Goal: Task Accomplishment & Management: Manage account settings

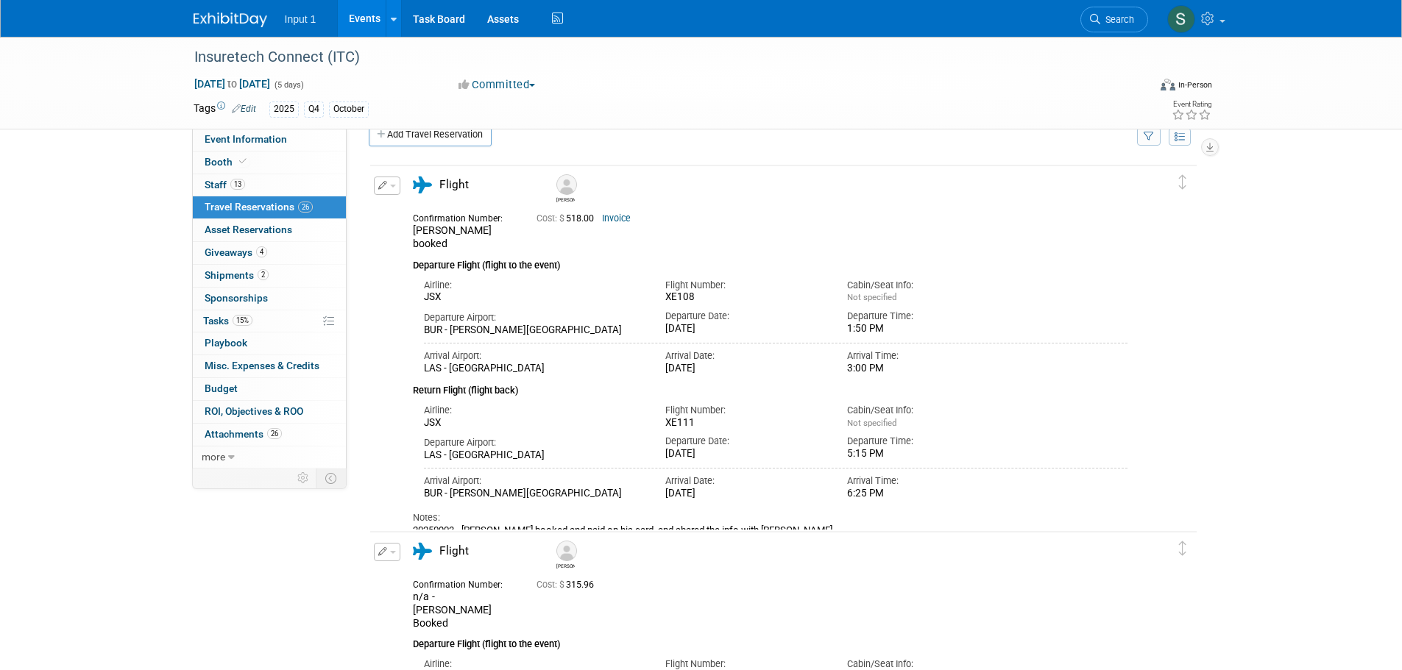
click at [361, 24] on link "Events" at bounding box center [365, 18] width 54 height 37
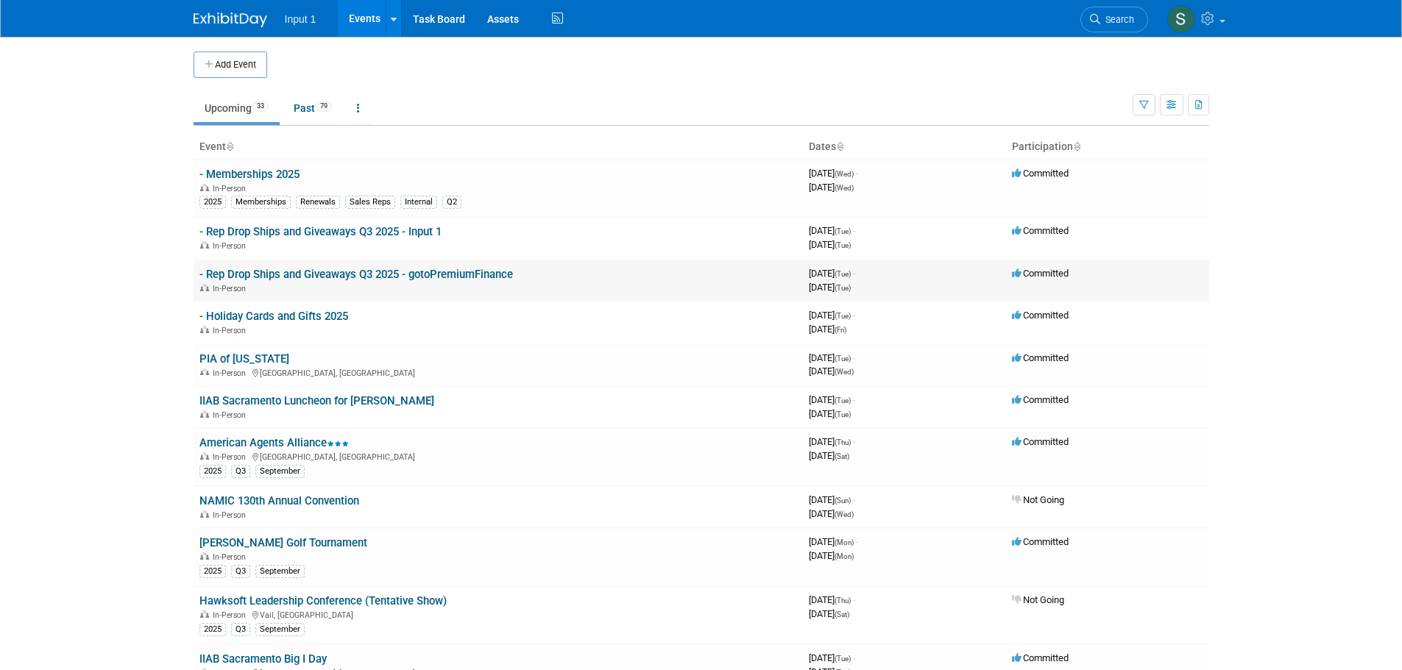
click at [362, 277] on link "- Rep Drop Ships and Giveaways Q3 2025 - gotoPremiumFinance" at bounding box center [355, 274] width 313 height 13
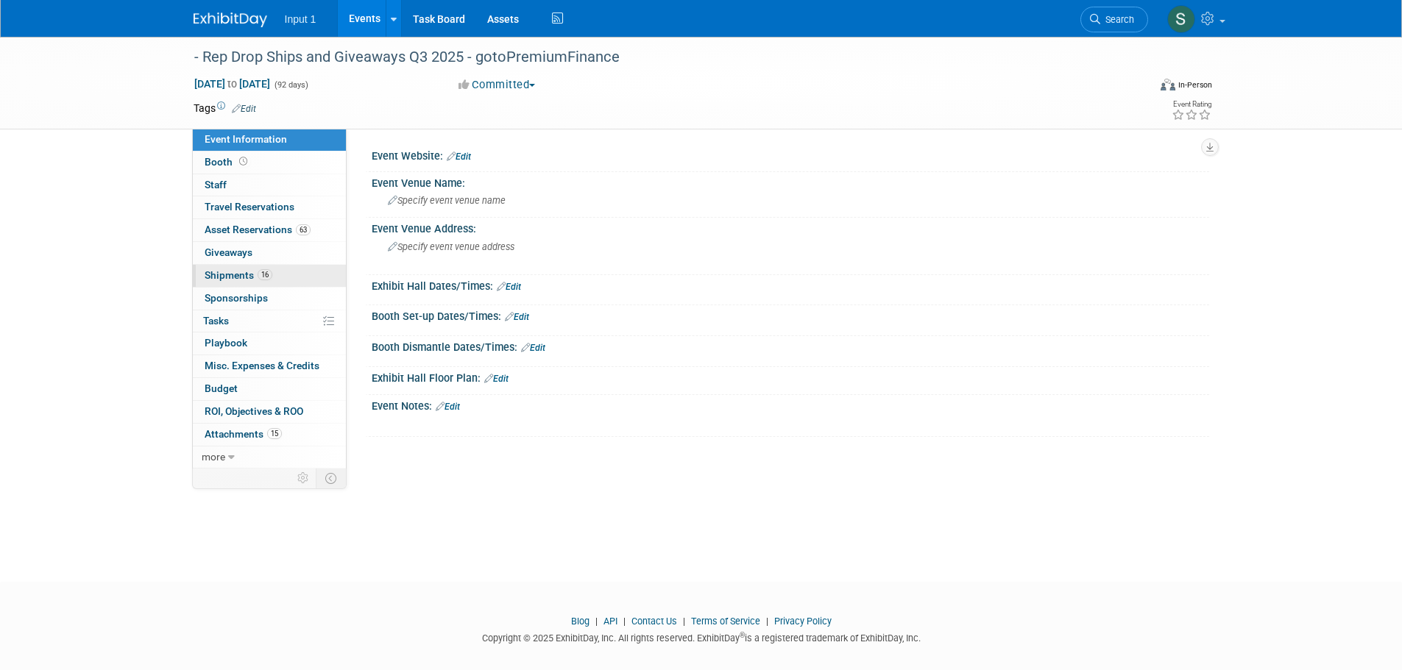
click at [232, 274] on span "Shipments 16" at bounding box center [239, 275] width 68 height 12
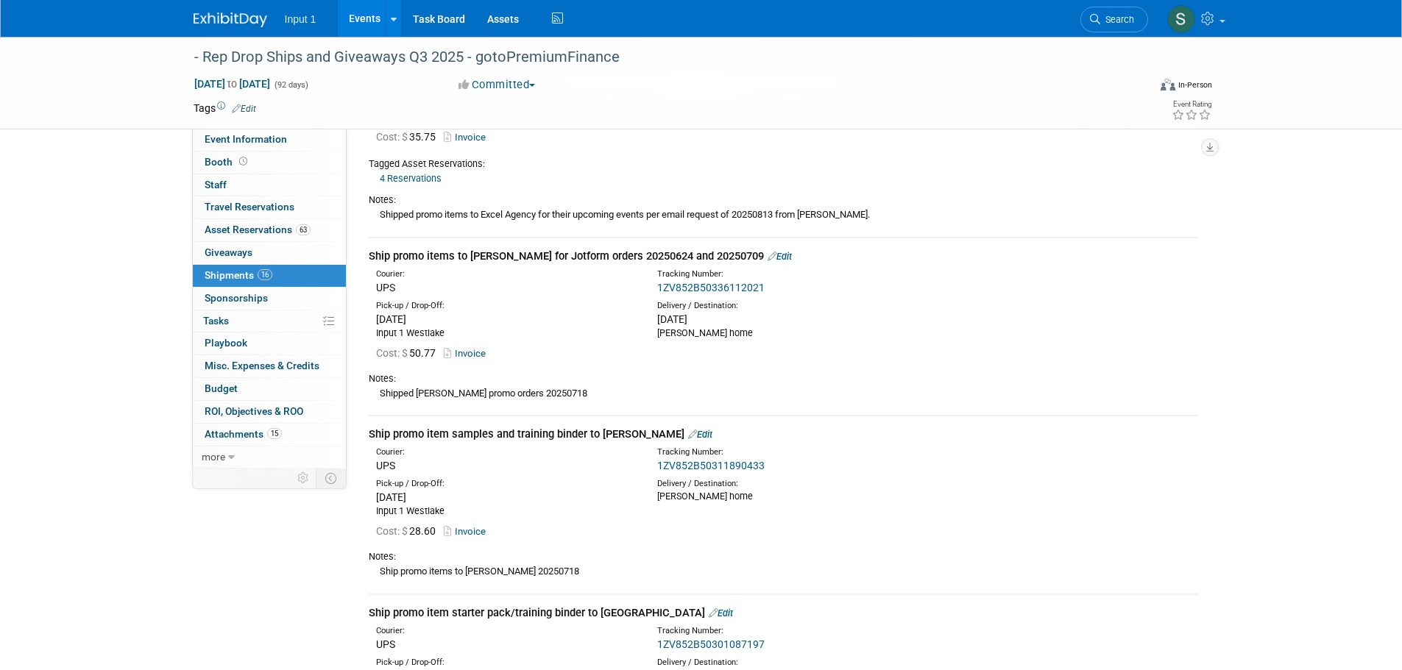
scroll to position [1030, 0]
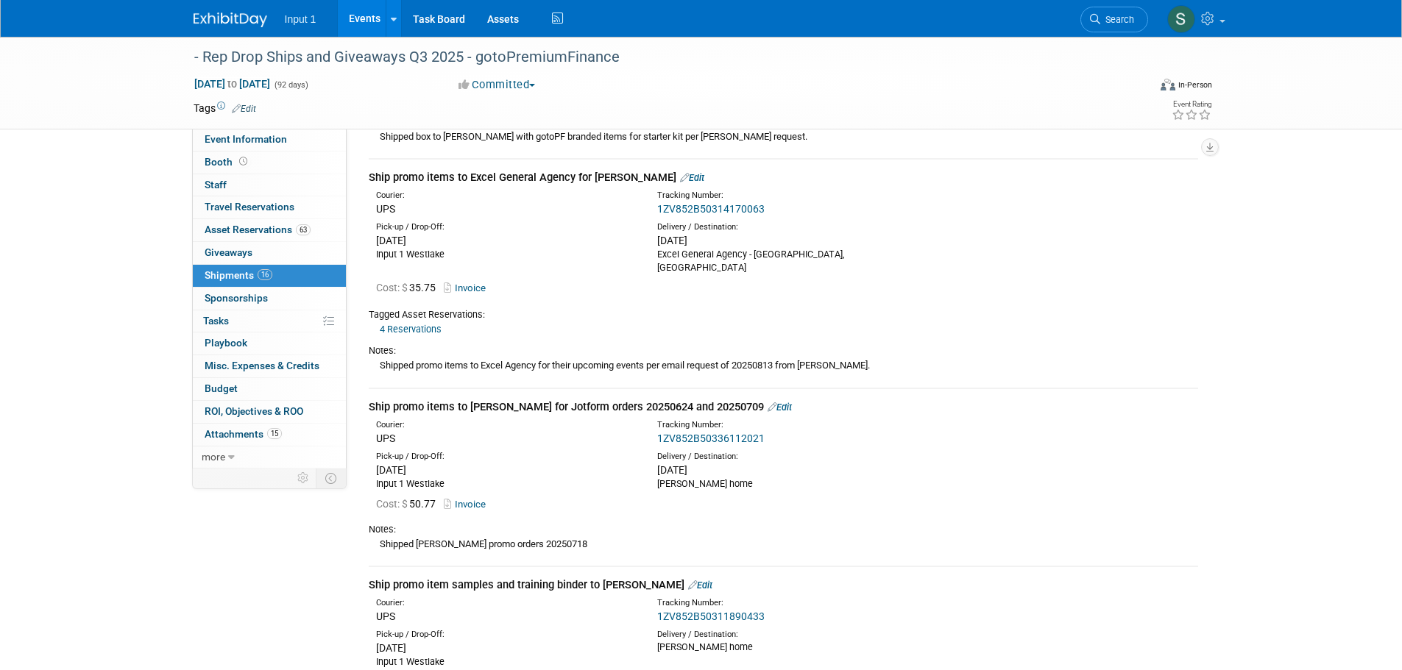
click at [680, 176] on link "Edit" at bounding box center [692, 177] width 24 height 11
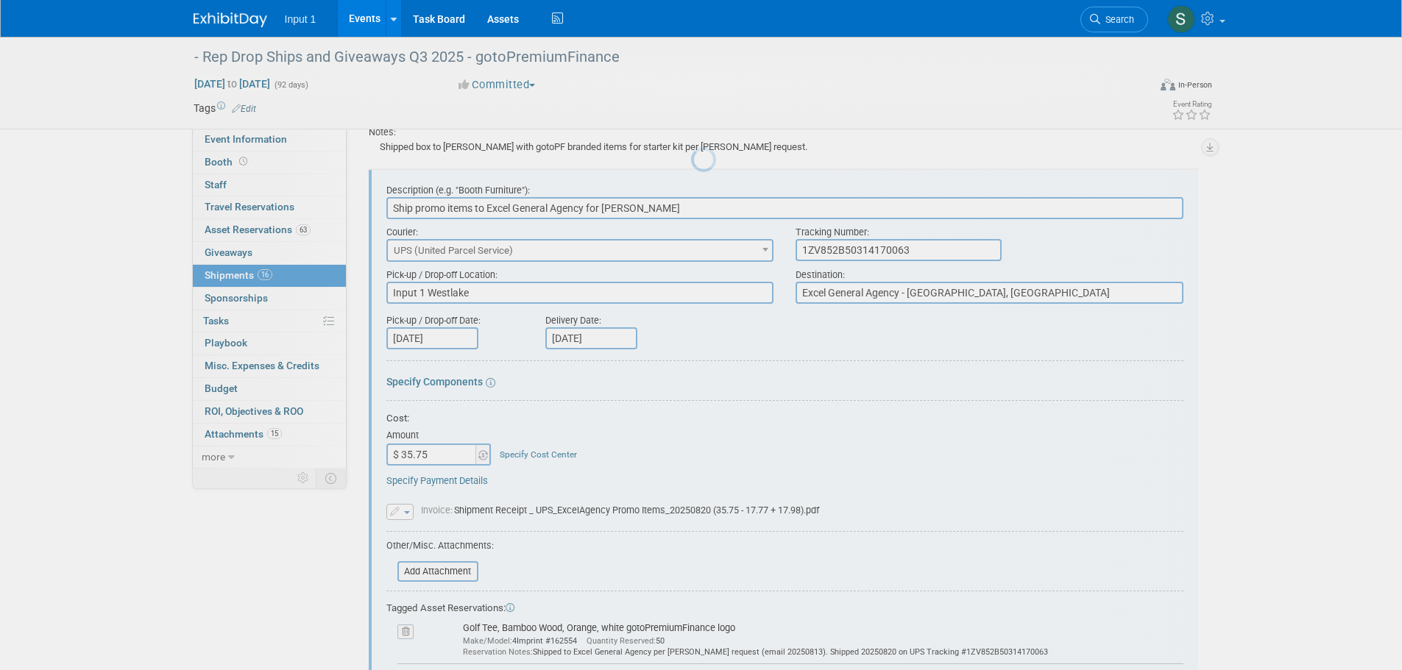
scroll to position [0, 0]
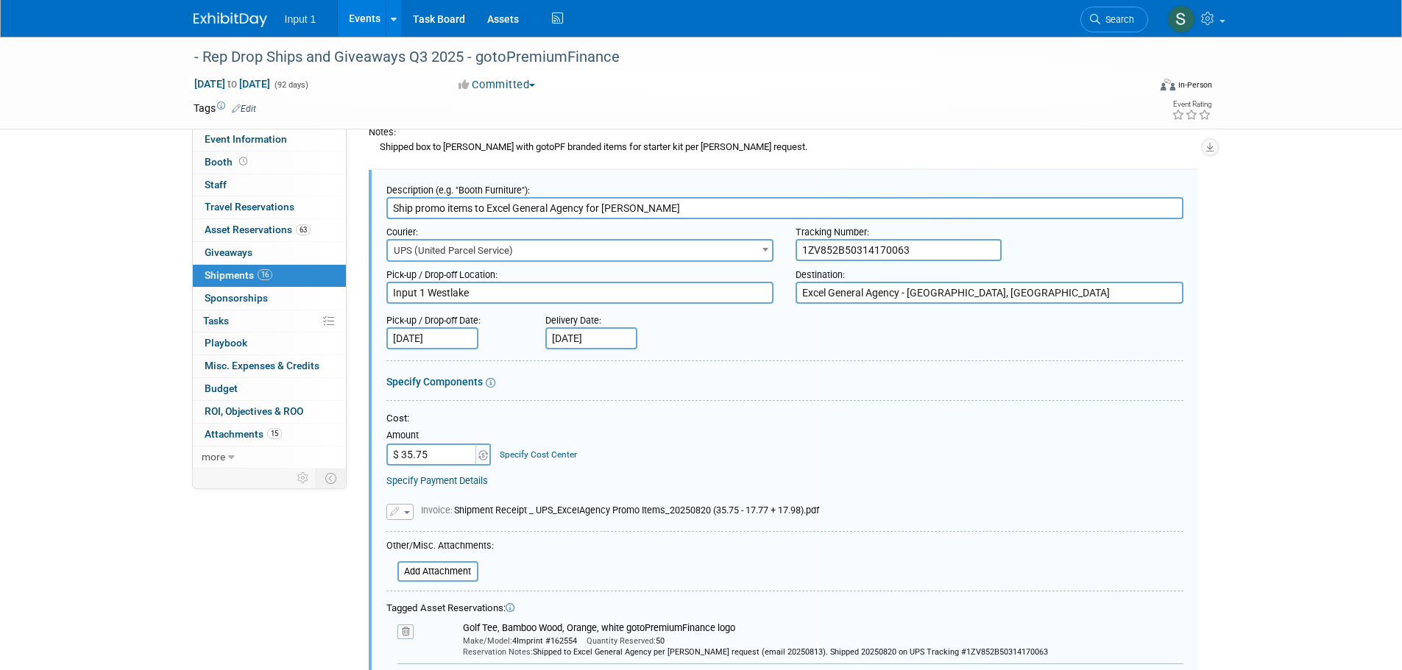
click at [684, 455] on div "Cost: Amount $ 35.75 Specify Cost Center Cost Center -- Not Specified --" at bounding box center [784, 439] width 797 height 54
type input "$ 63.57"
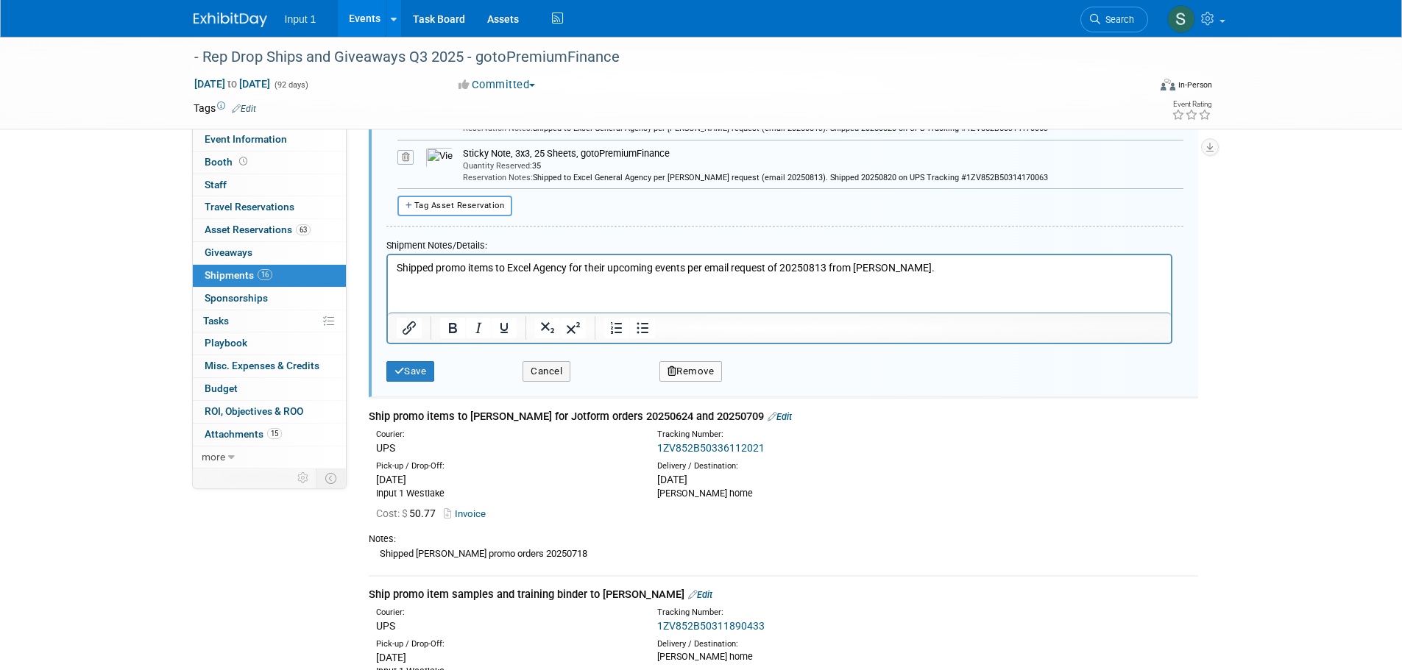
scroll to position [1682, 0]
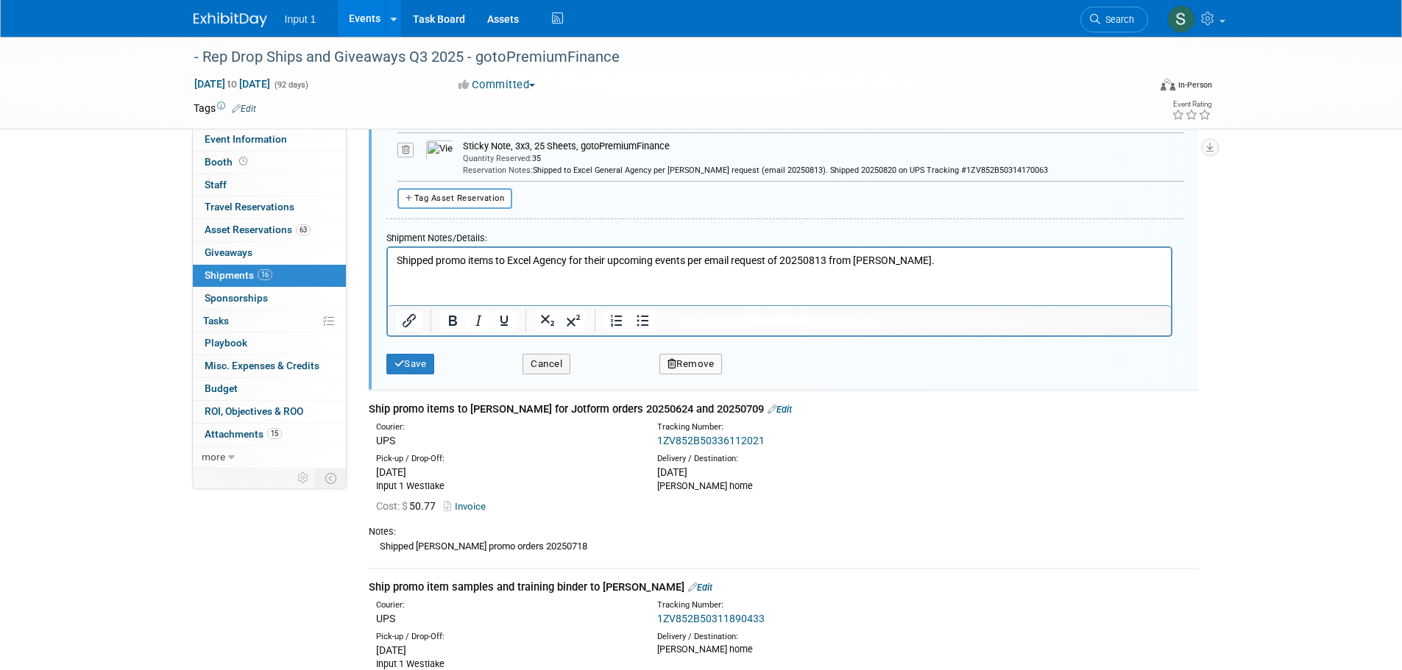
click at [919, 254] on p "Shipped promo items to Excel Agency for their upcoming events per email request…" at bounding box center [779, 260] width 766 height 15
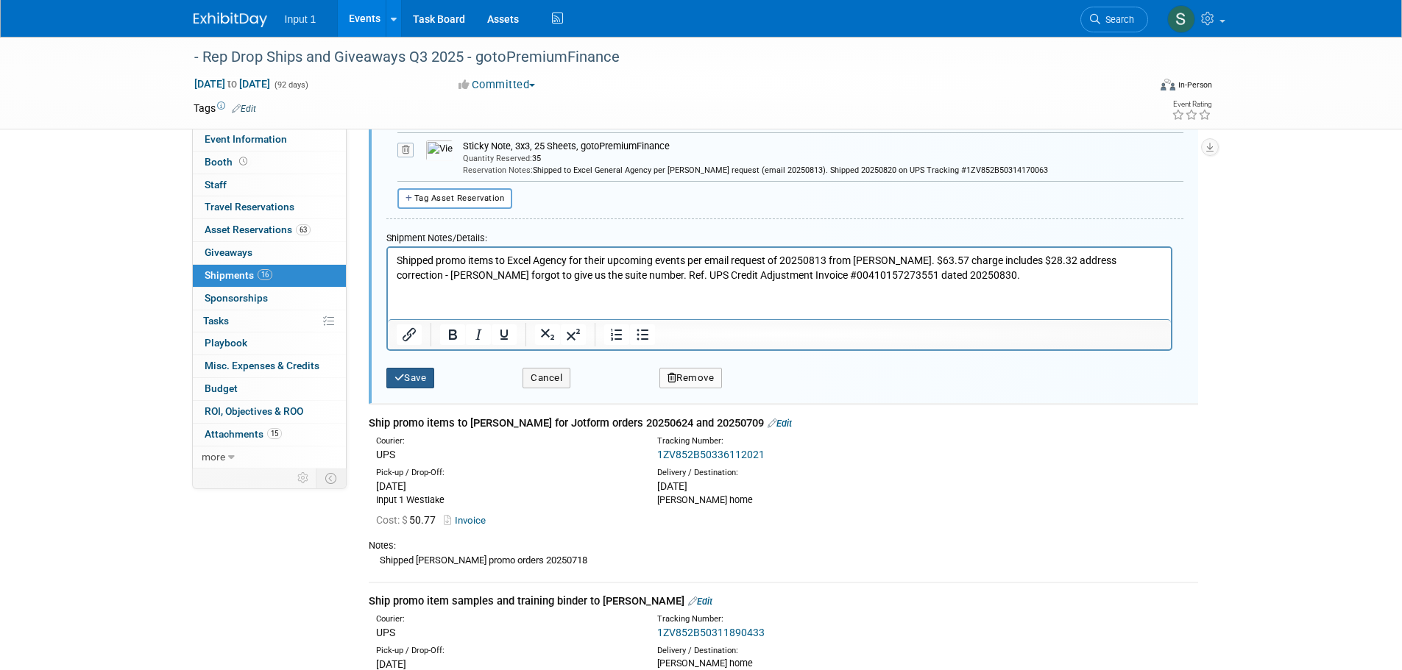
click at [414, 378] on button "Save" at bounding box center [410, 378] width 49 height 21
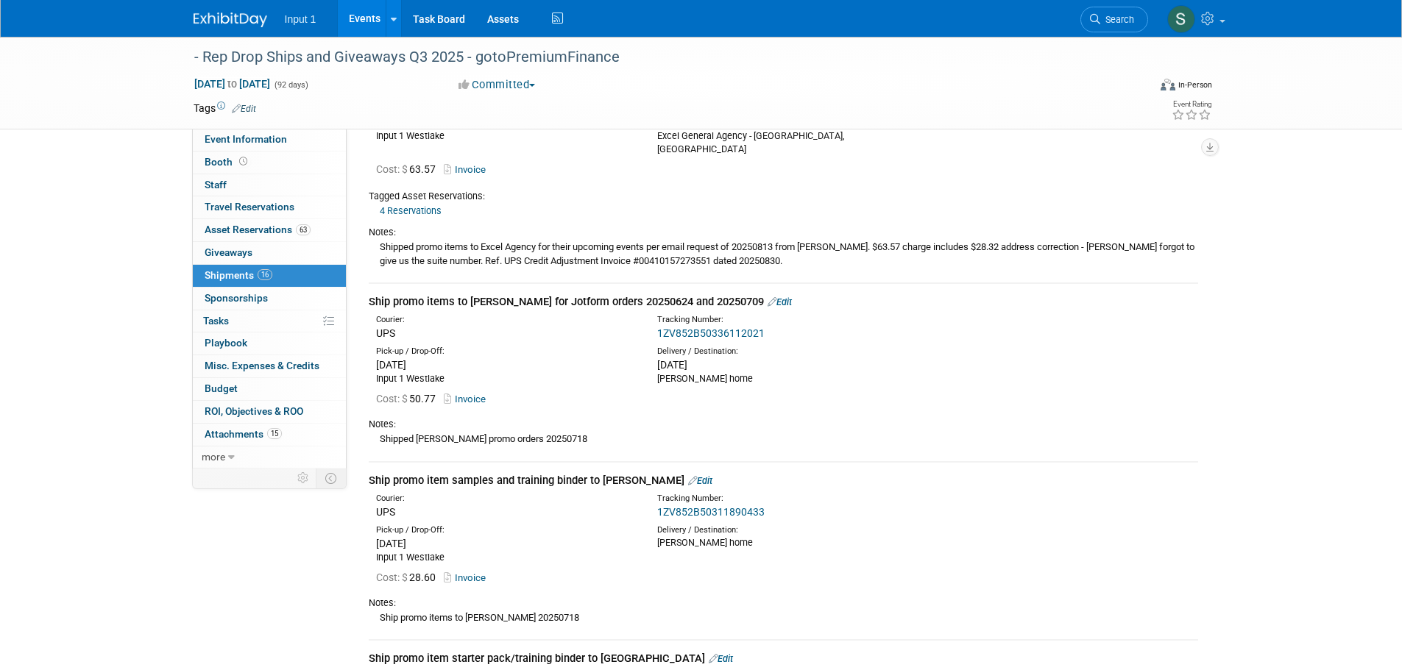
scroll to position [1167, 0]
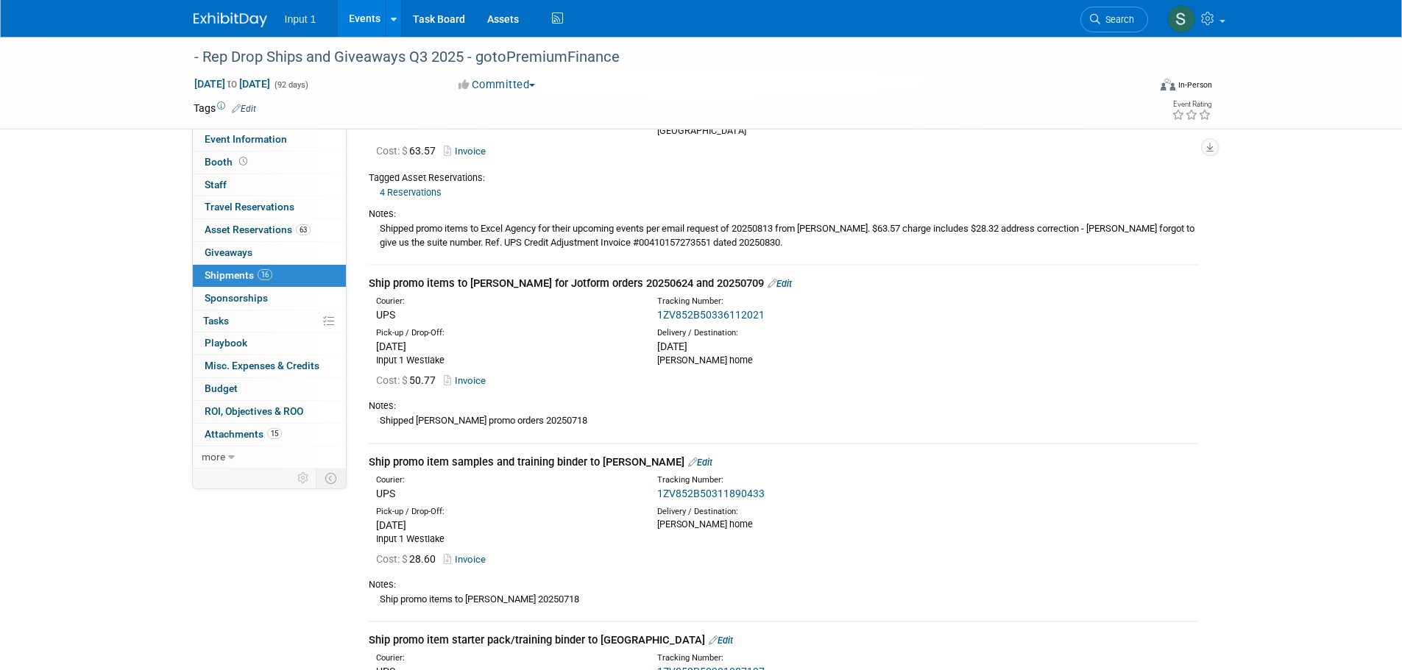
click at [372, 16] on link "Events" at bounding box center [365, 18] width 54 height 37
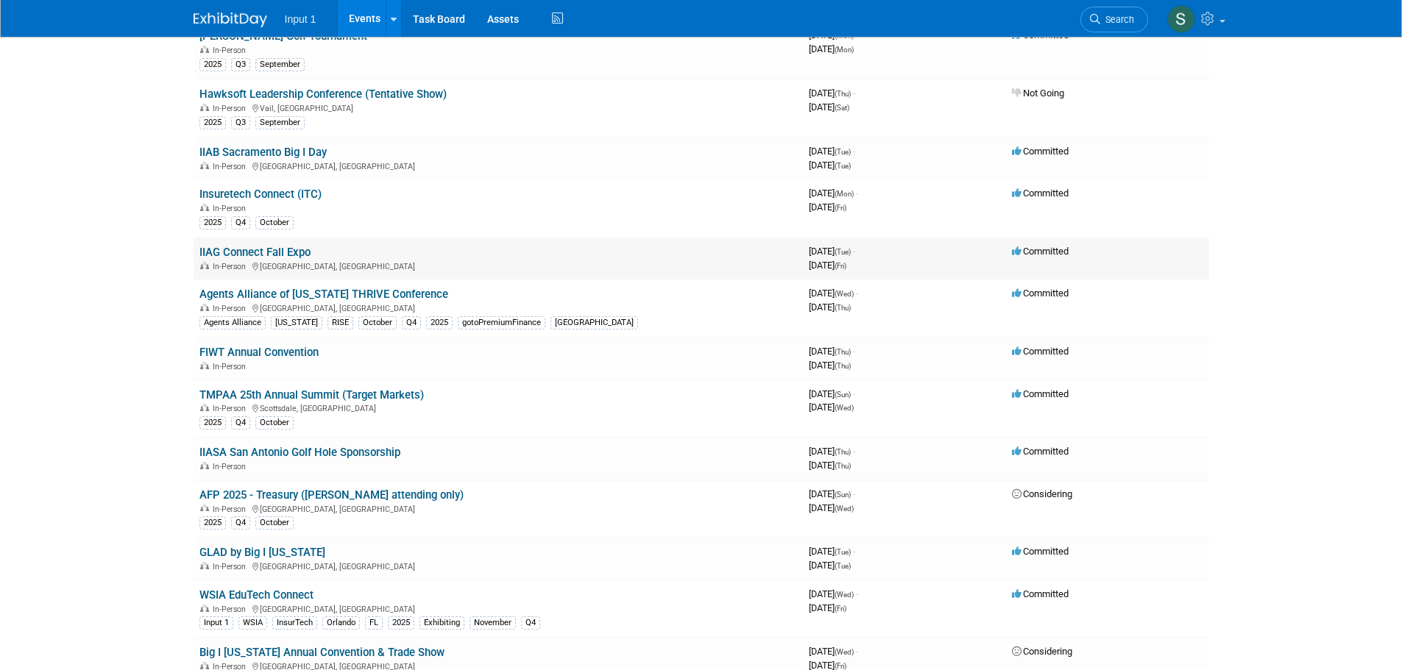
scroll to position [662, 0]
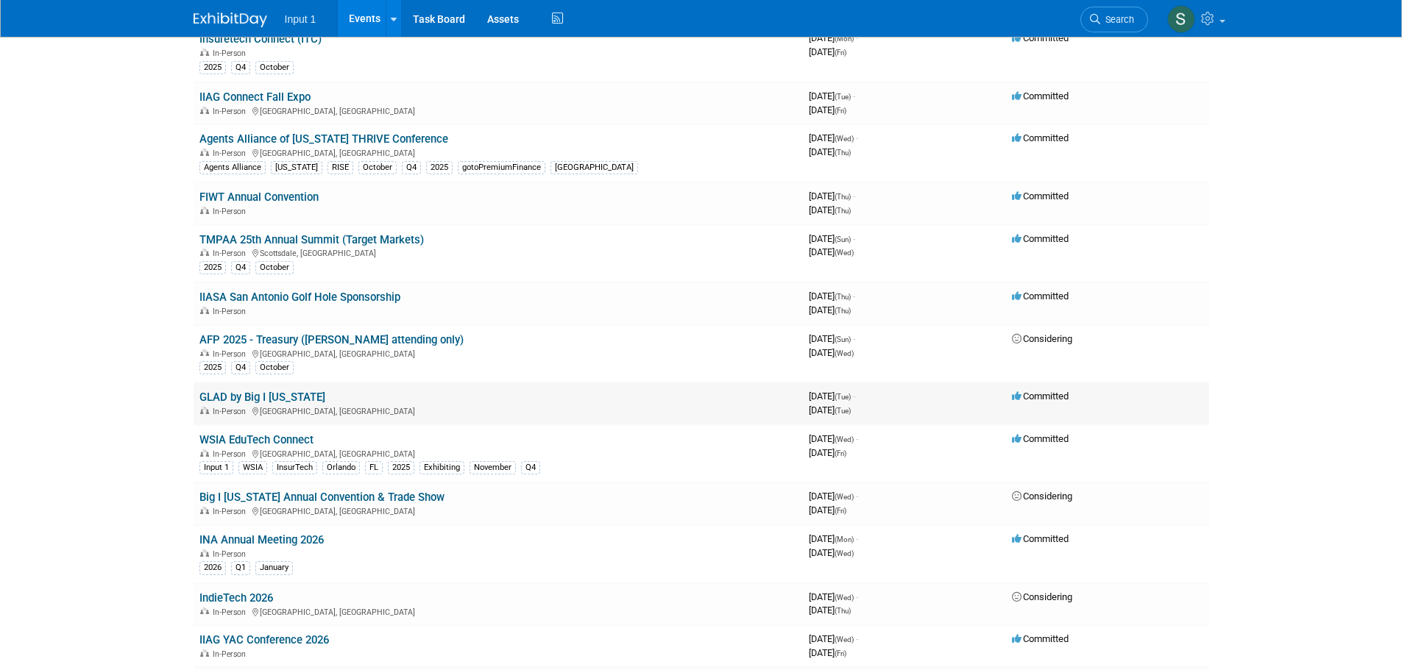
click at [273, 394] on link "GLAD by Big I [US_STATE]" at bounding box center [262, 397] width 126 height 13
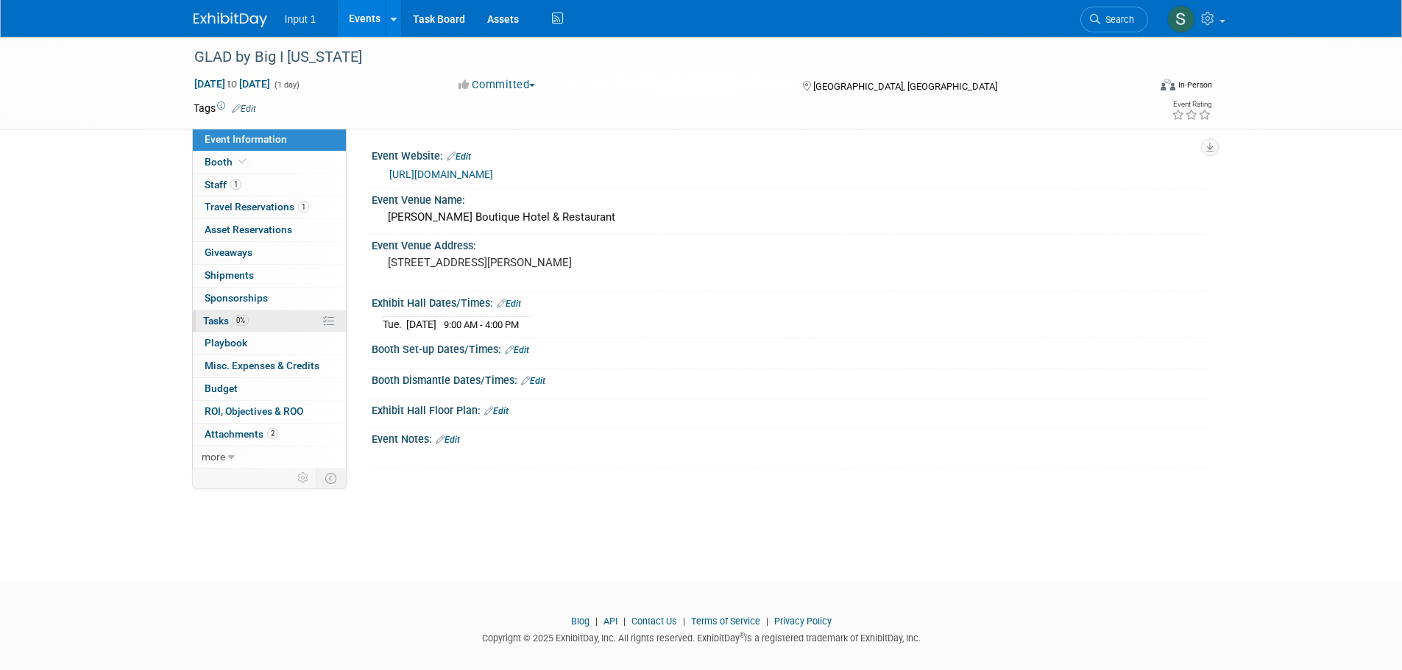
click at [217, 321] on span "Tasks 0%" at bounding box center [226, 321] width 46 height 12
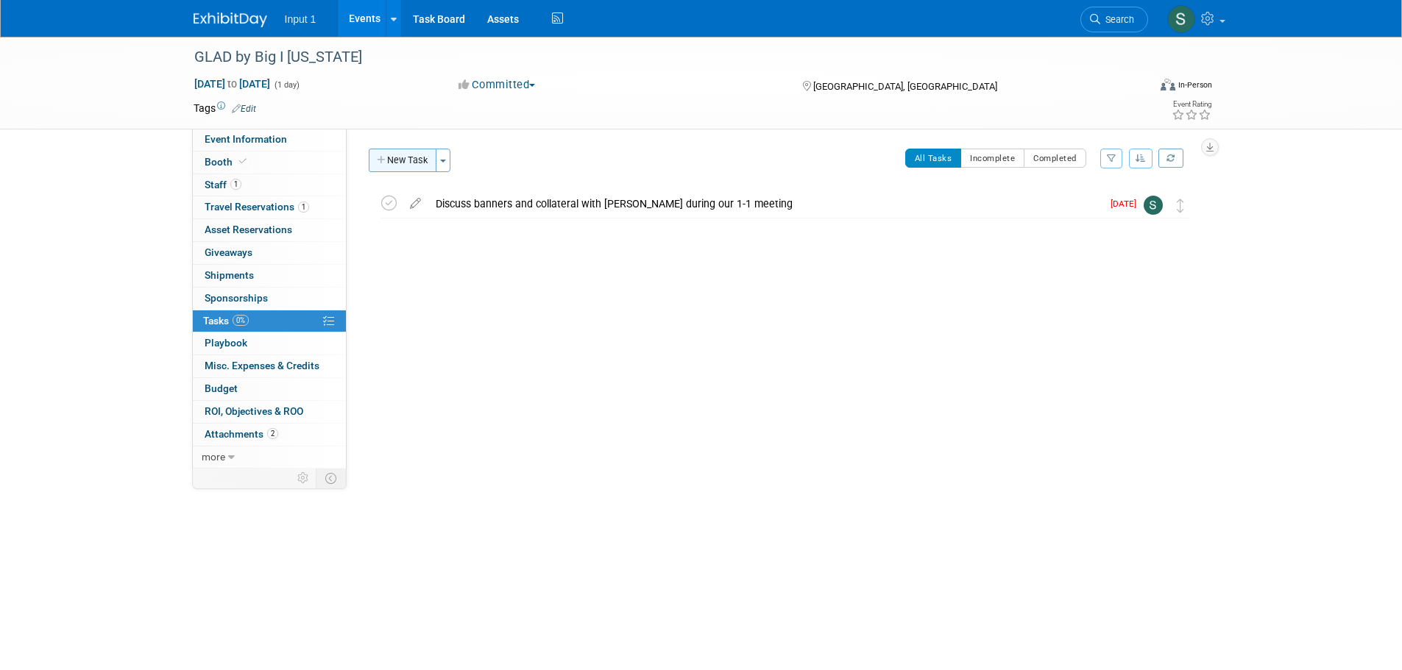
click at [397, 169] on button "New Task" at bounding box center [403, 161] width 68 height 24
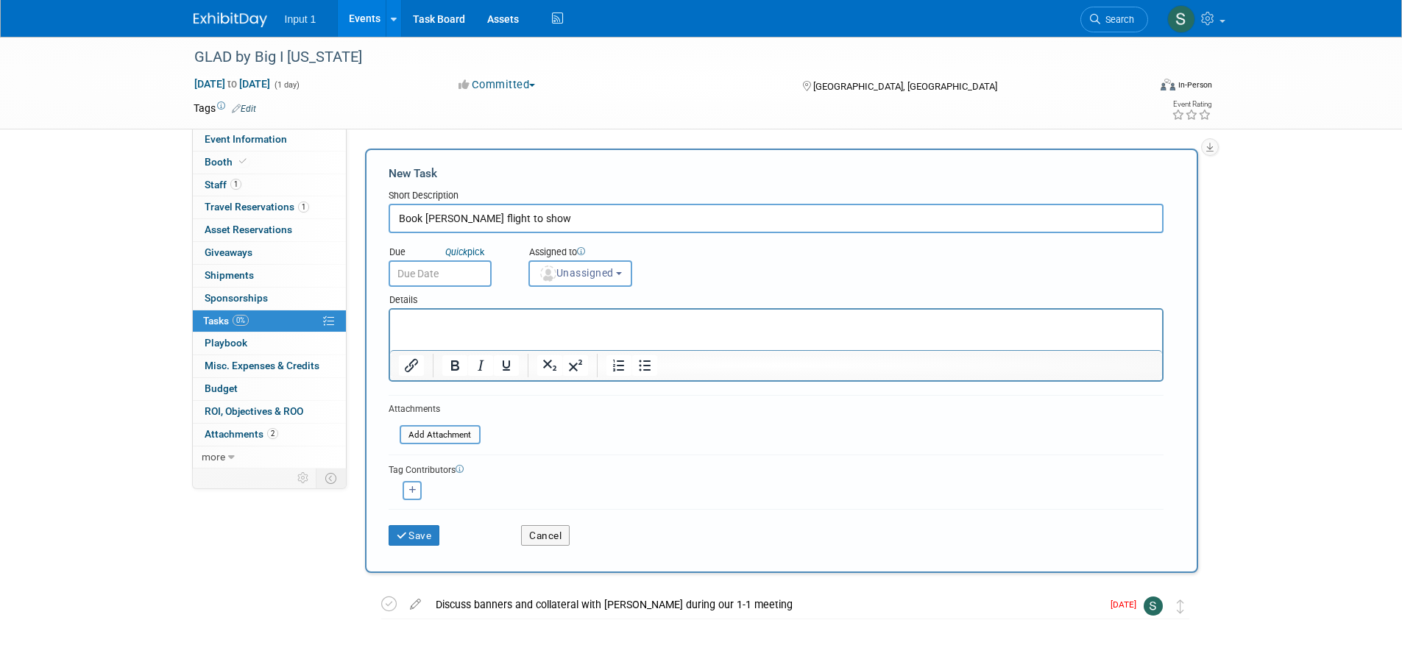
type input "Book [PERSON_NAME] flight to show"
click at [465, 270] on input "text" at bounding box center [439, 273] width 103 height 26
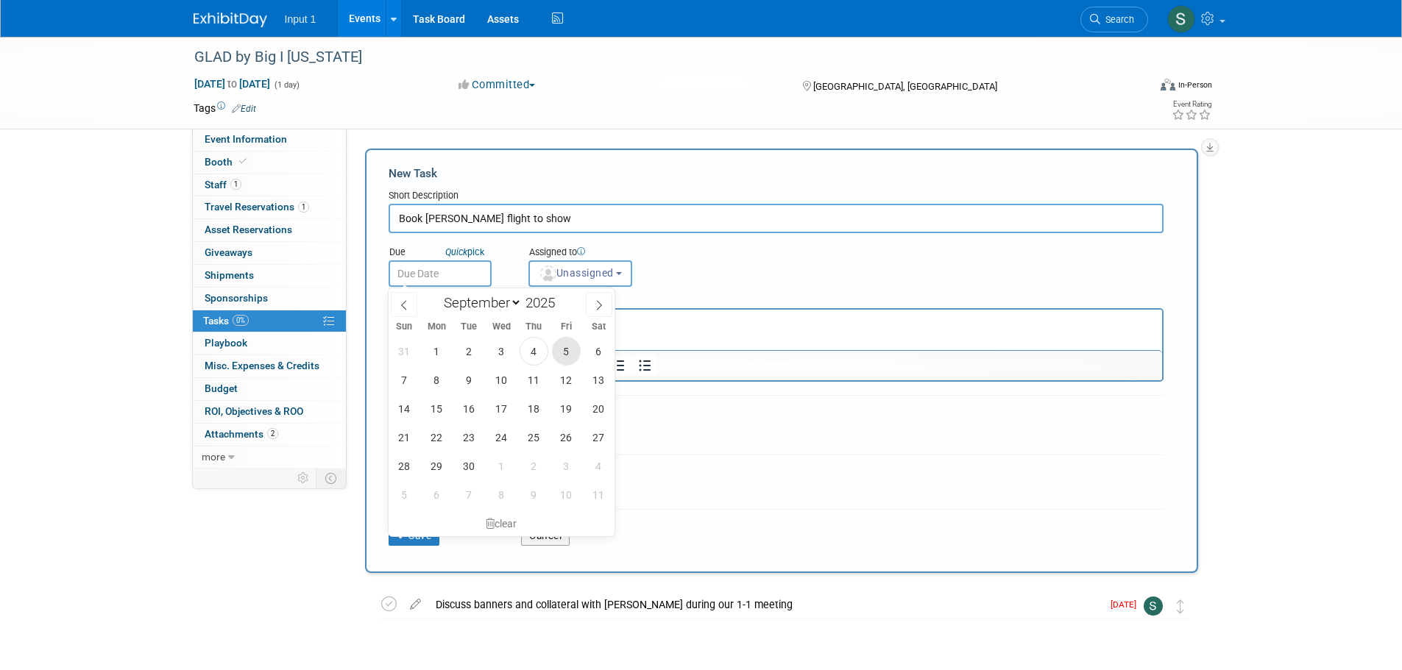
click at [564, 349] on span "5" at bounding box center [566, 351] width 29 height 29
type input "Sep 5, 2025"
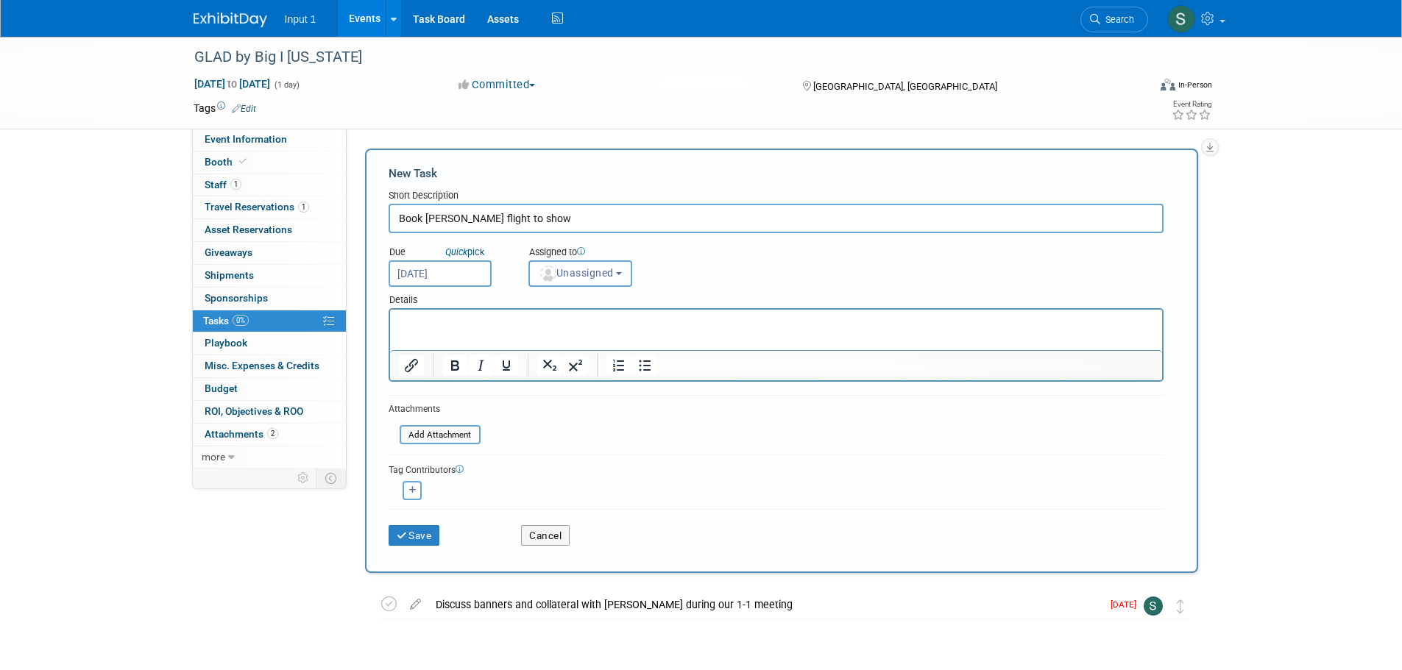
click at [613, 277] on span "Unassigned" at bounding box center [576, 273] width 75 height 12
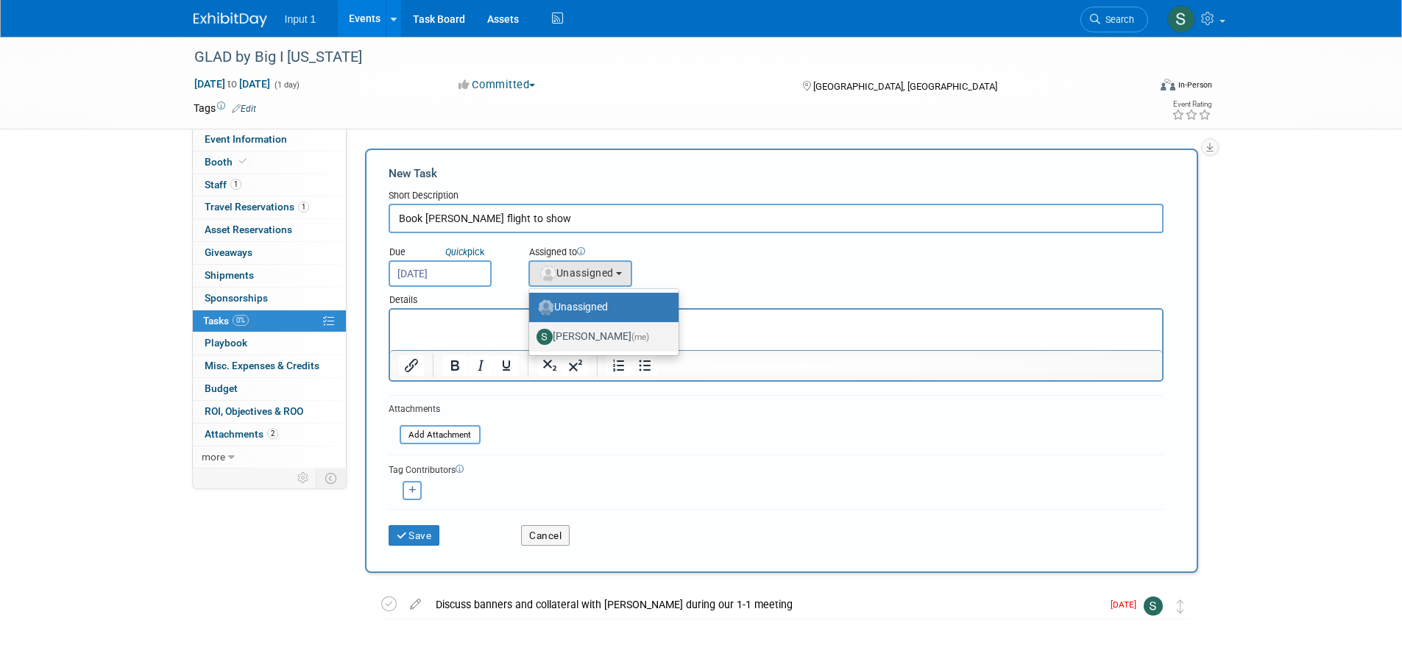
click at [602, 338] on label "Susan Stout (me)" at bounding box center [599, 337] width 127 height 24
click at [531, 338] on input "Susan Stout (me)" at bounding box center [527, 335] width 10 height 10
select select "7b485153-a8c5-4bc0-a404-8d0521ee698e"
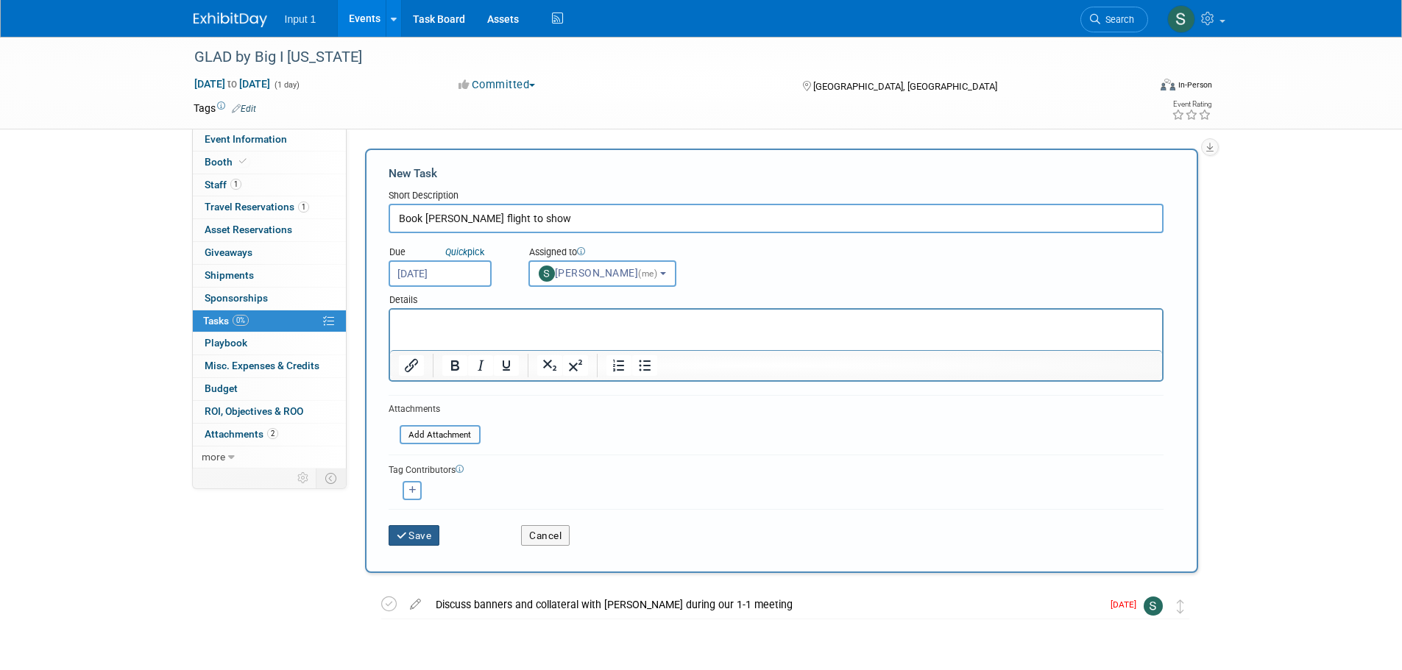
click at [405, 537] on icon "submit" at bounding box center [403, 536] width 13 height 10
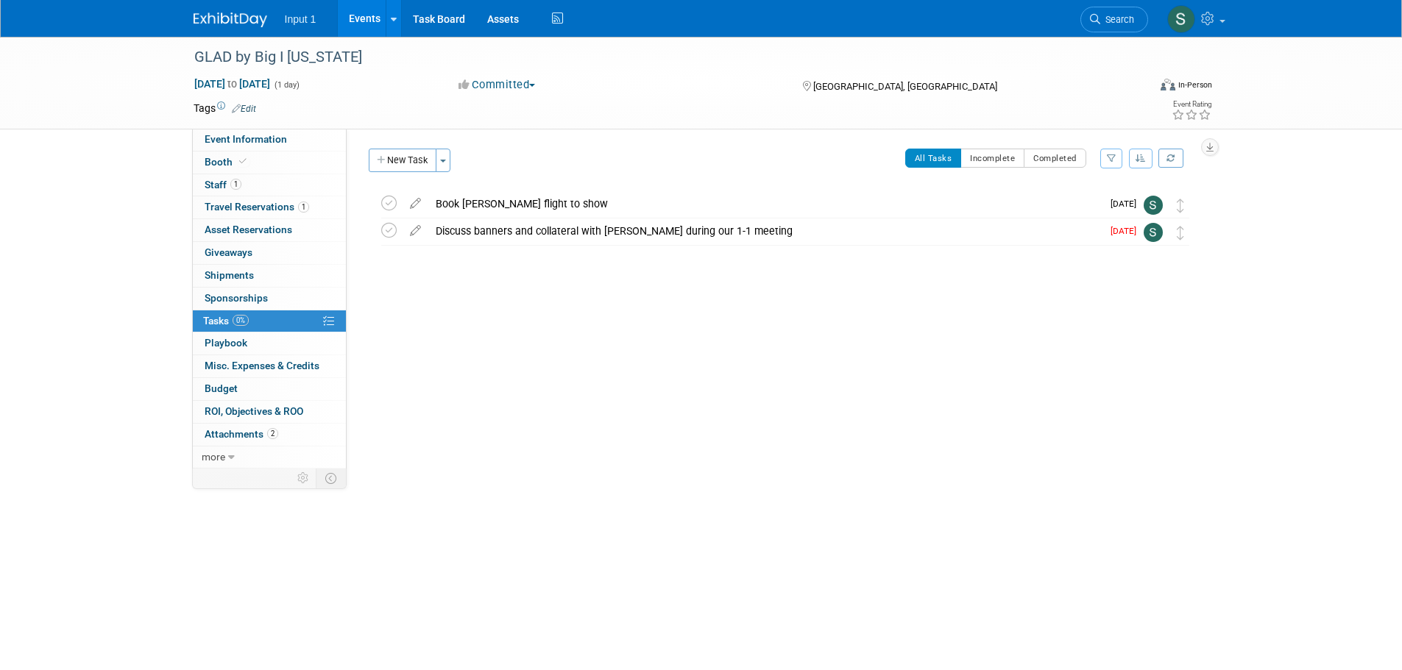
click at [358, 16] on link "Events" at bounding box center [365, 18] width 54 height 37
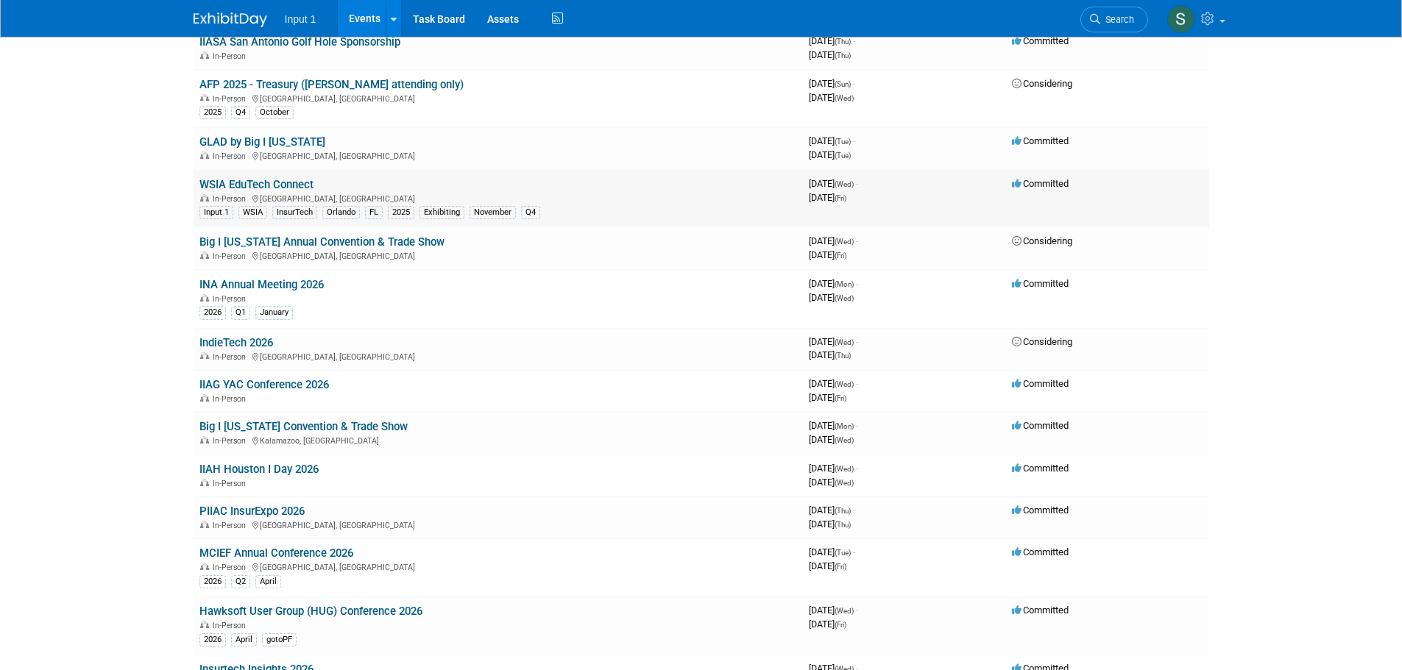
scroll to position [883, 0]
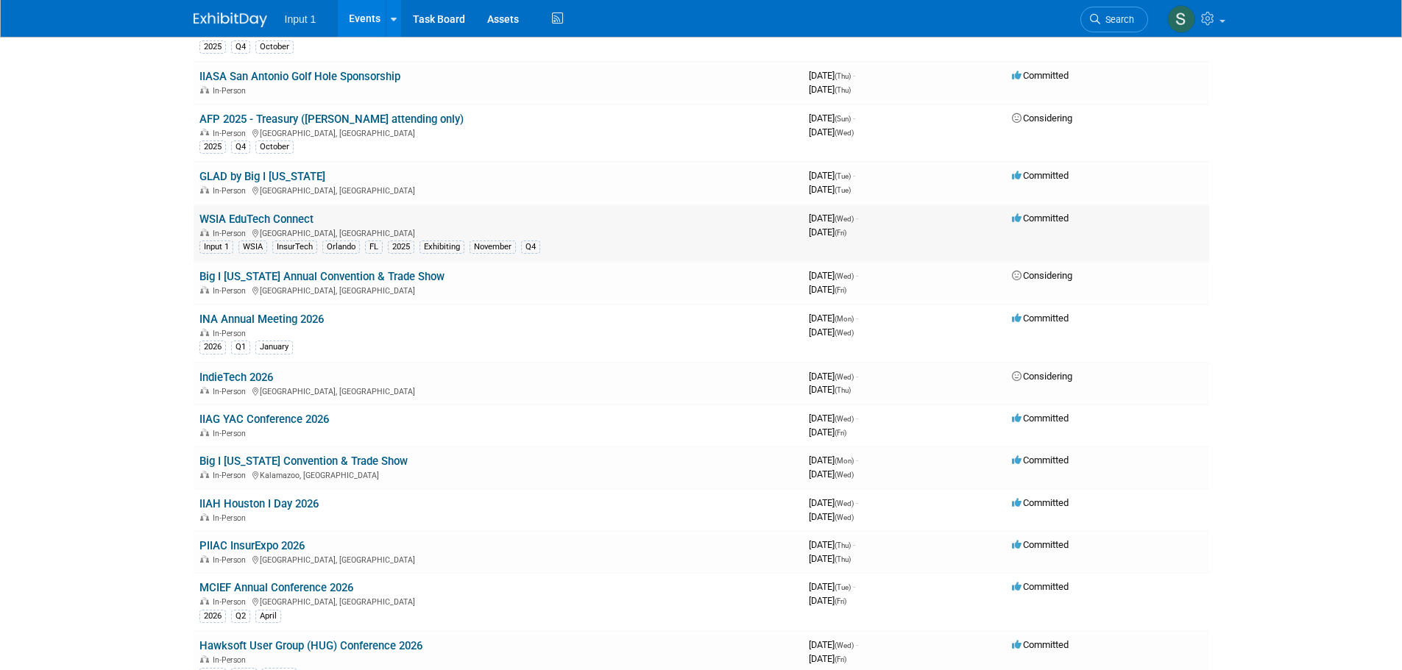
click at [251, 221] on link "WSIA EduTech Connect" at bounding box center [256, 219] width 114 height 13
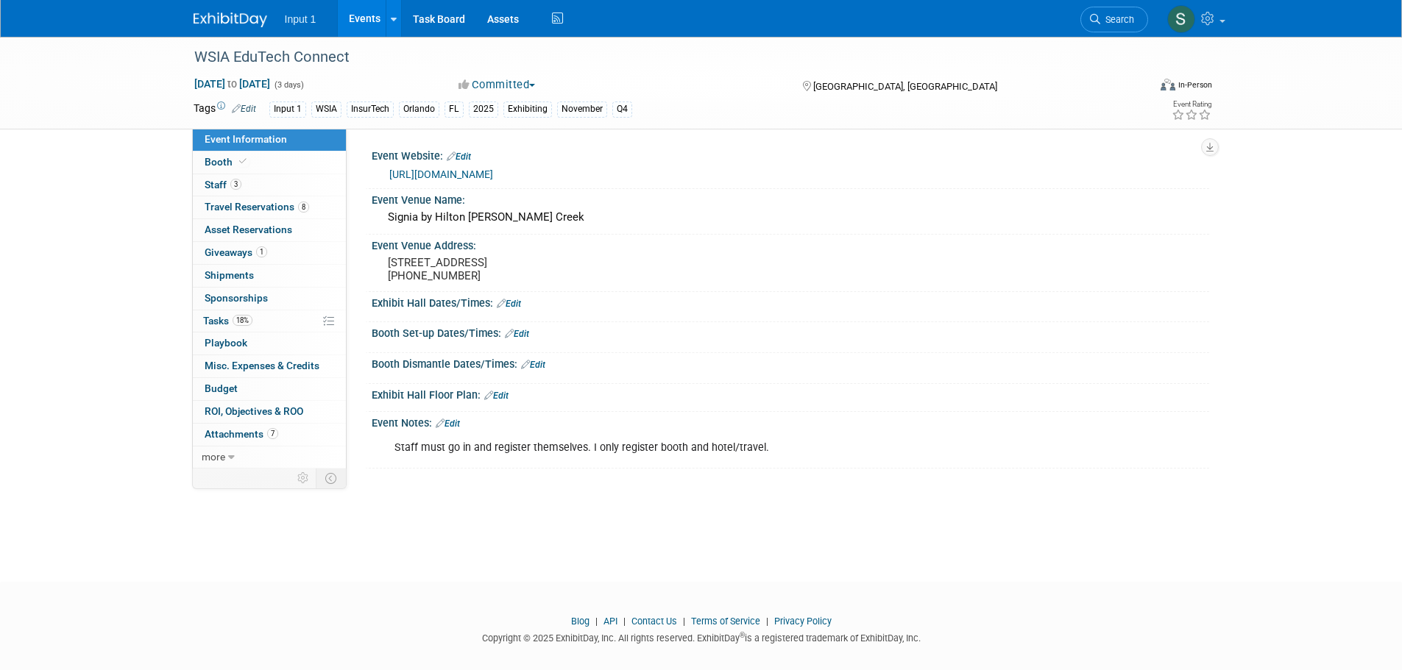
click at [900, 341] on div "Save Changes Cancel" at bounding box center [790, 344] width 837 height 9
click at [224, 201] on span "Travel Reservations 8" at bounding box center [257, 207] width 104 height 12
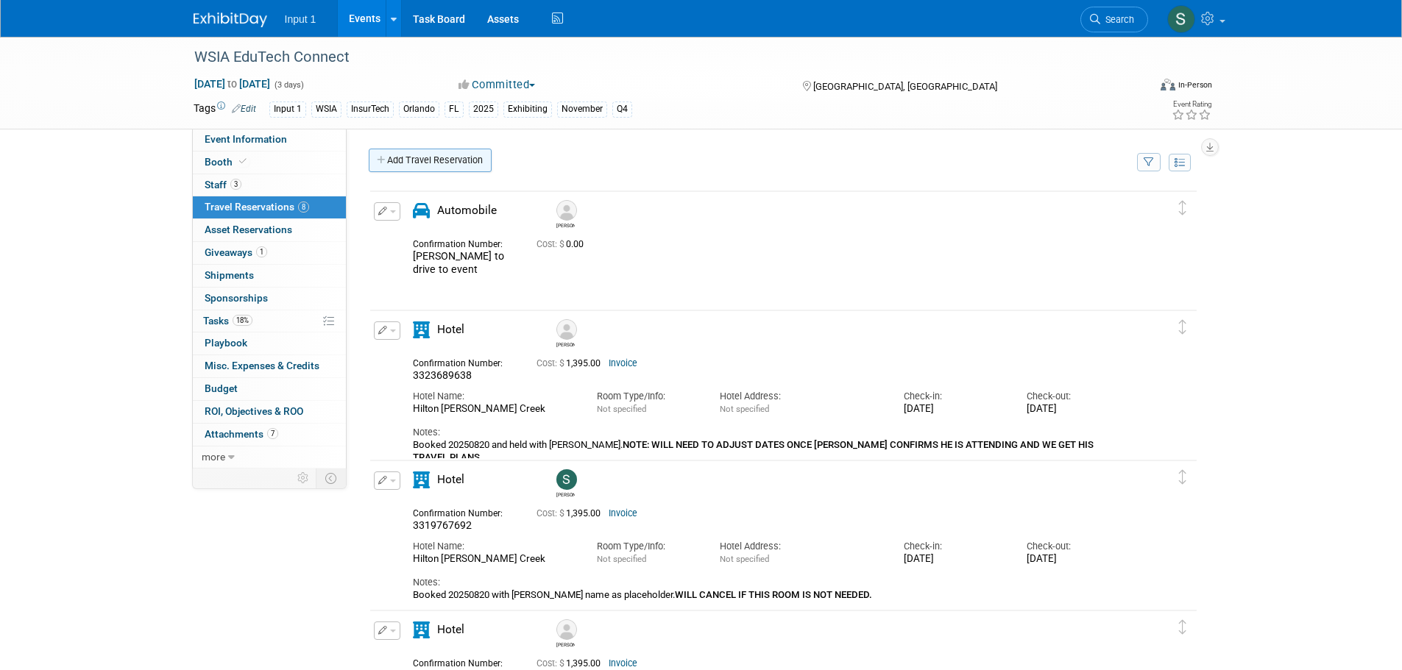
click at [439, 159] on link "Add Travel Reservation" at bounding box center [430, 161] width 123 height 24
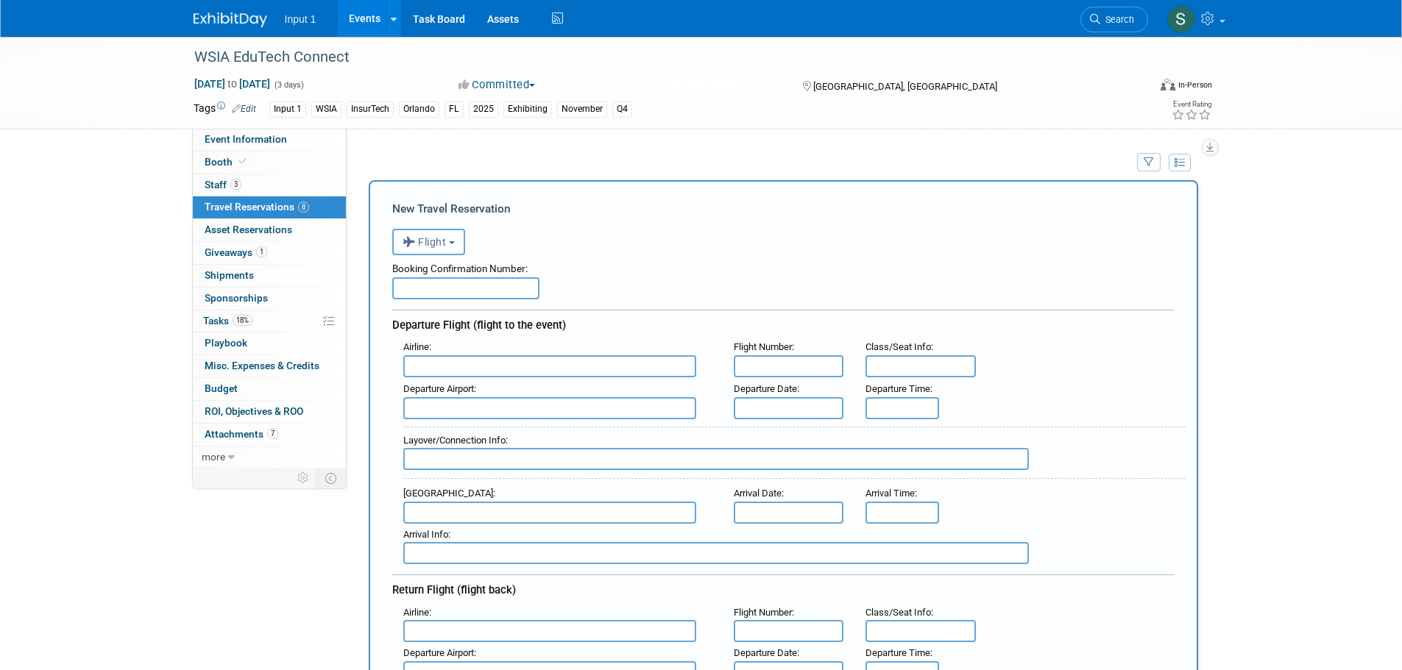
click at [428, 284] on input "text" at bounding box center [465, 288] width 147 height 22
type input "Paul Booked"
click at [453, 250] on button "Flight" at bounding box center [428, 242] width 73 height 26
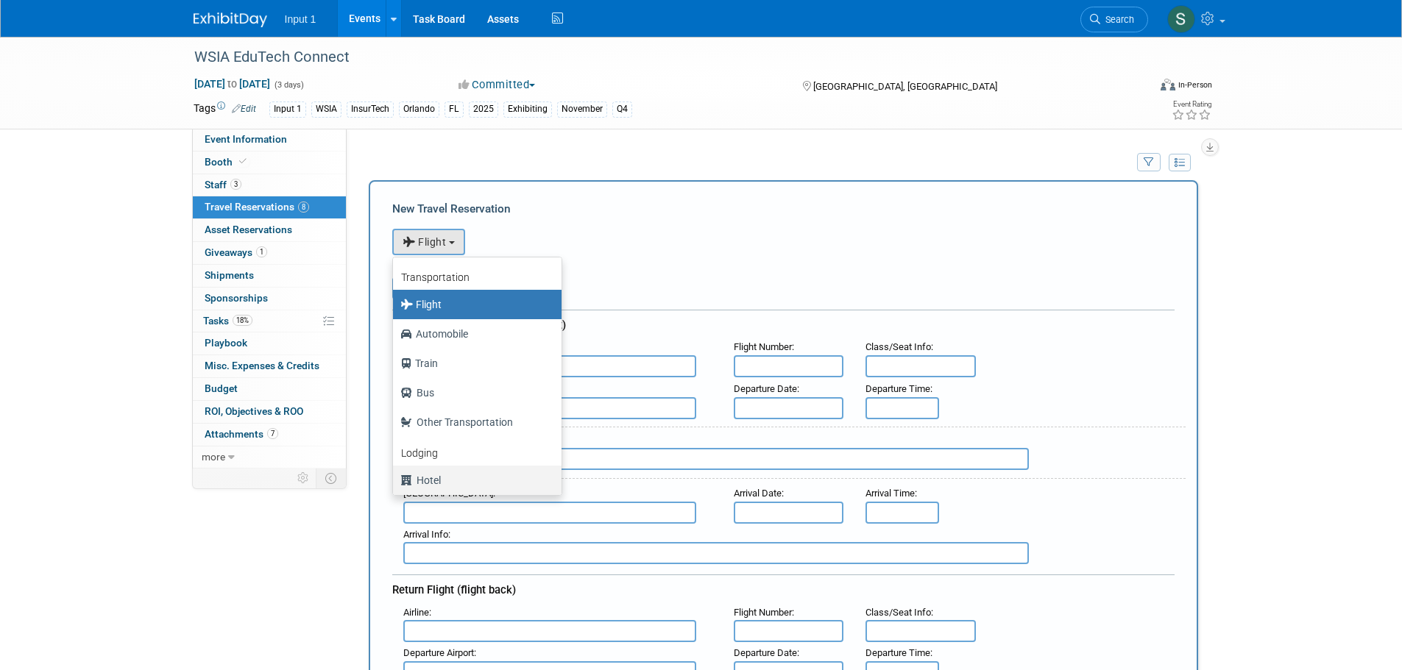
click at [430, 487] on label "Hotel" at bounding box center [473, 481] width 146 height 24
click at [395, 483] on input "Hotel" at bounding box center [391, 479] width 10 height 10
select select "6"
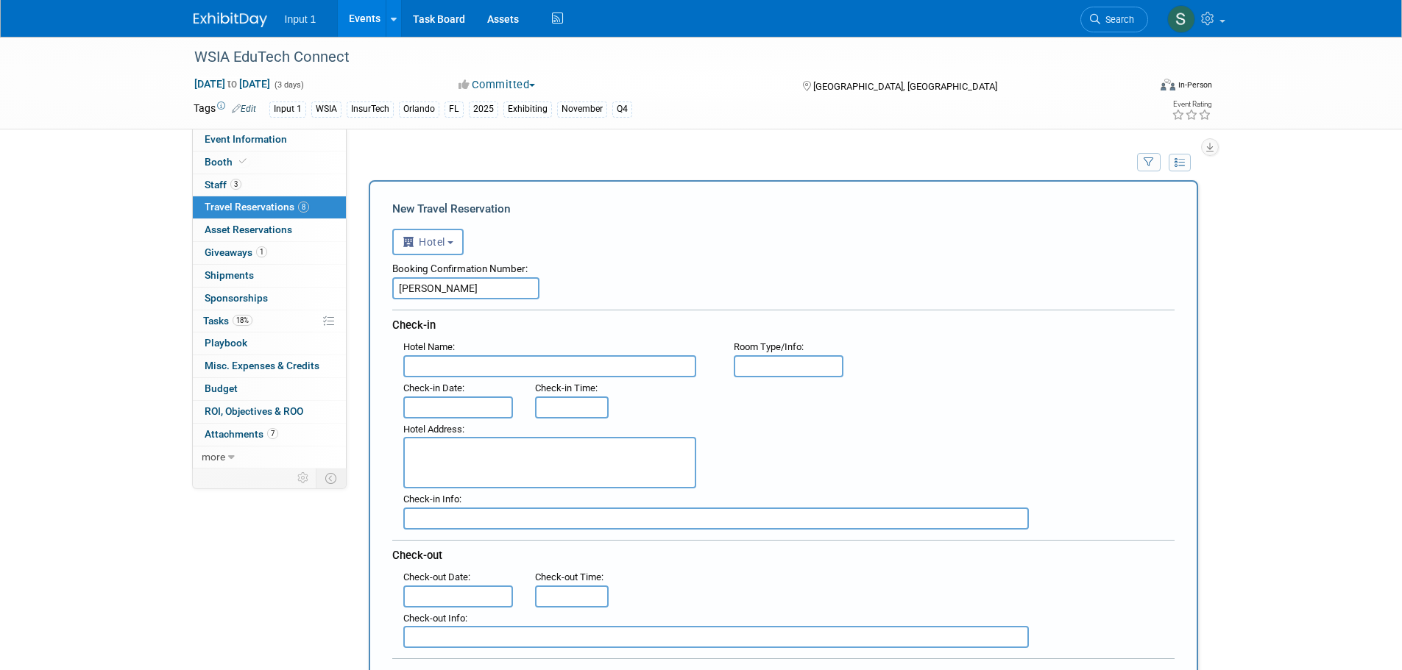
click at [447, 363] on input "text" at bounding box center [549, 366] width 293 height 22
click at [446, 361] on input "text" at bounding box center [549, 366] width 293 height 22
paste input "JW Marriott Orlando Bonnet Creek Resort and Spa"
type input "JW Marriott Orlando Bonnet Creek Resort and Spa"
click at [859, 439] on div "Hotel Address :" at bounding box center [788, 454] width 793 height 71
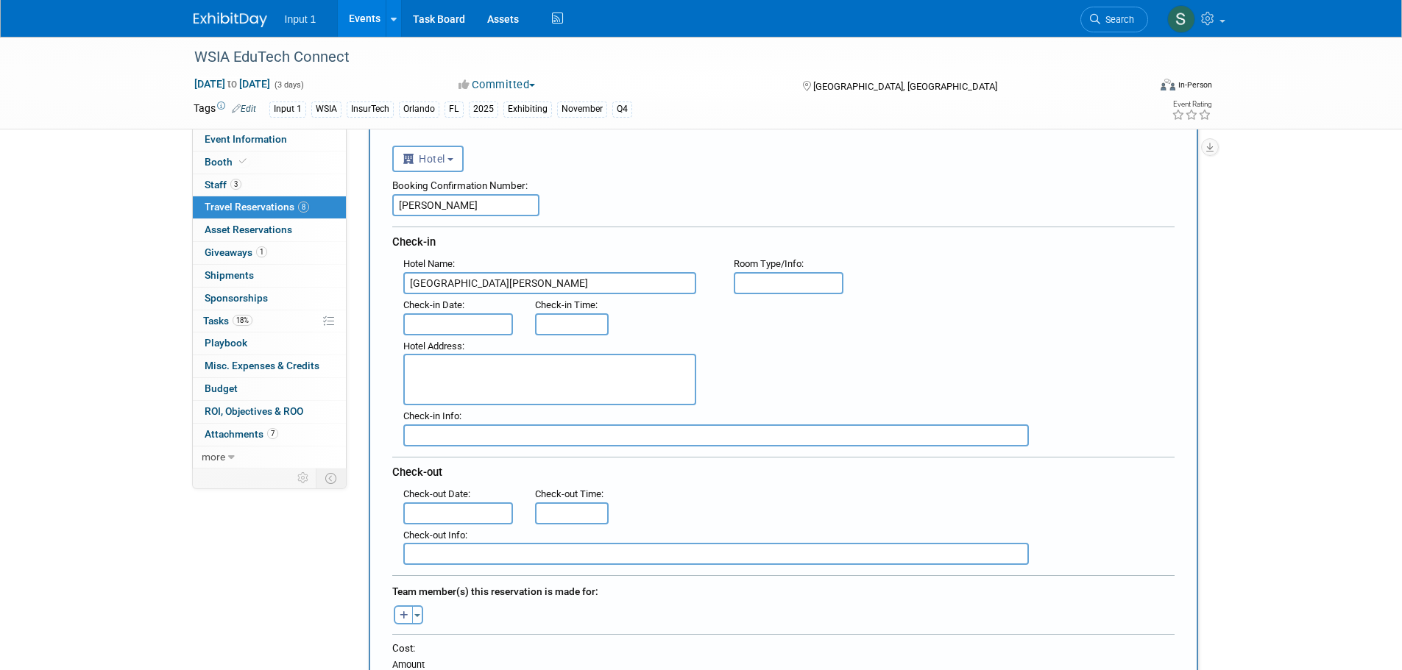
scroll to position [221, 0]
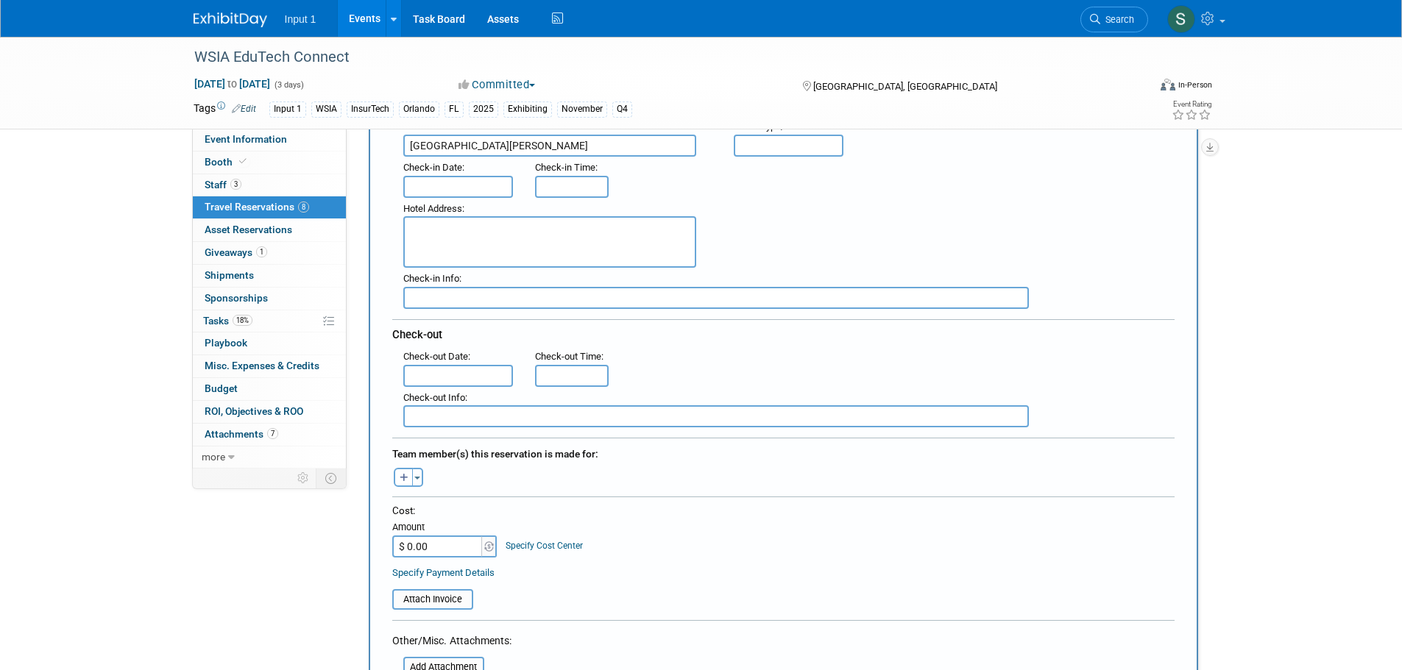
click at [439, 185] on input "text" at bounding box center [458, 187] width 110 height 22
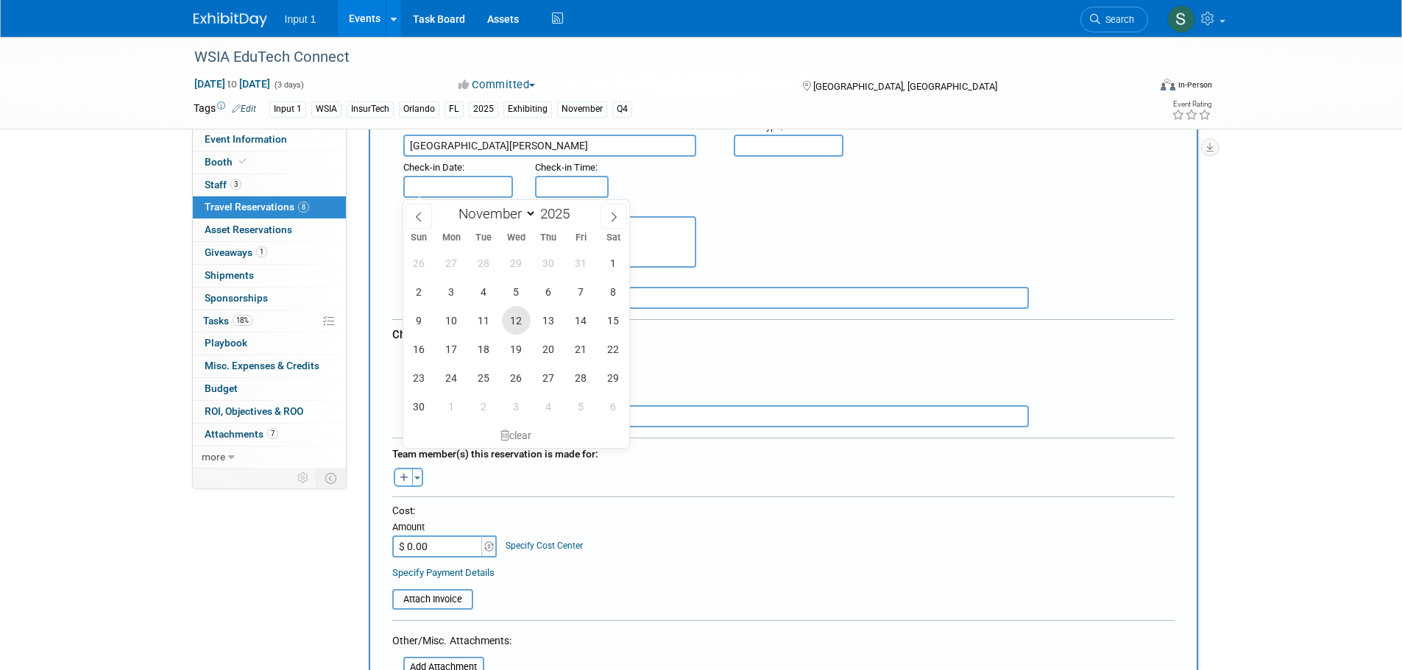
click at [519, 320] on span "12" at bounding box center [516, 320] width 29 height 29
type input "Nov 12, 2025"
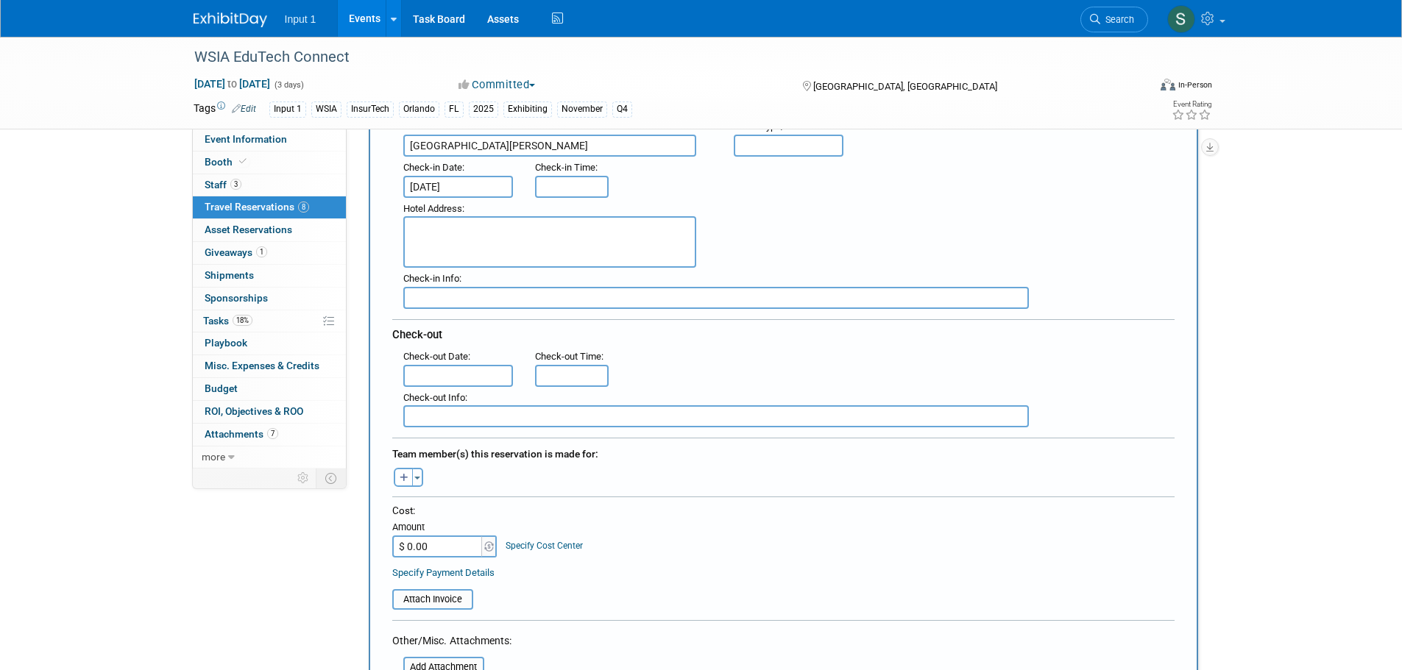
click at [449, 375] on input "text" at bounding box center [458, 376] width 110 height 22
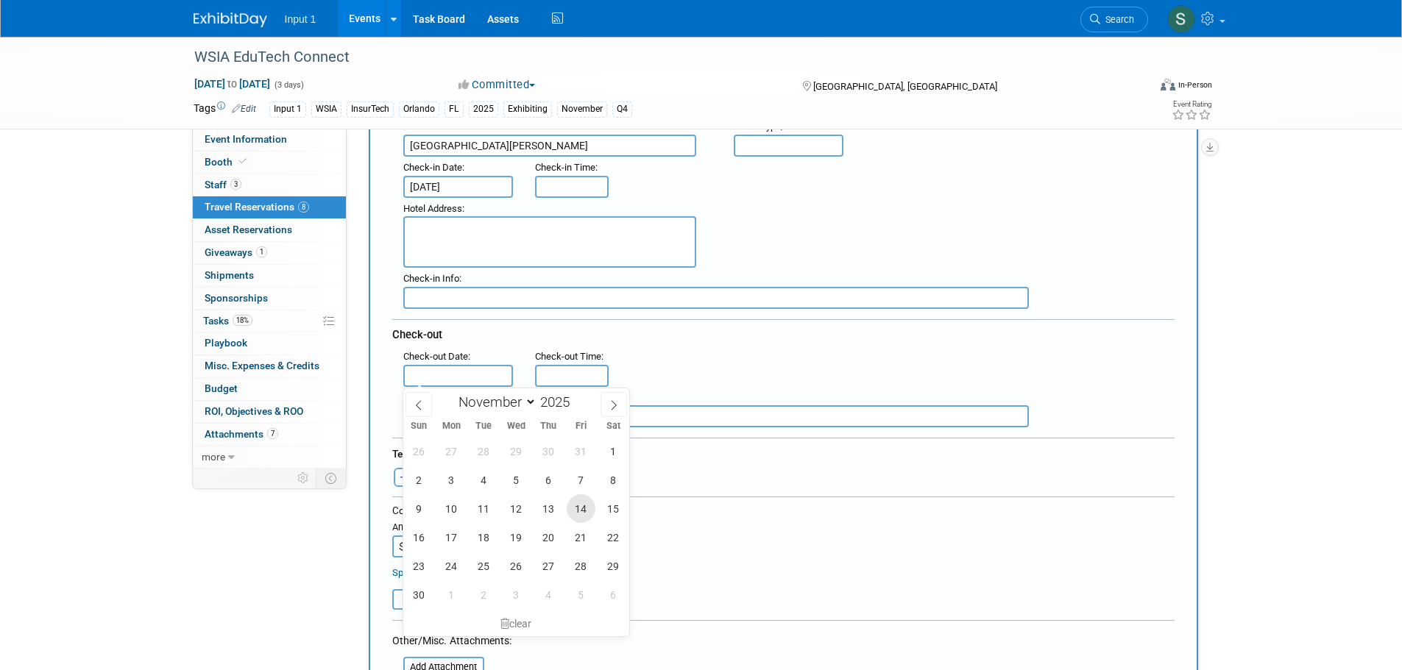
drag, startPoint x: 578, startPoint y: 508, endPoint x: 572, endPoint y: 503, distance: 8.0
click at [578, 507] on span "14" at bounding box center [581, 508] width 29 height 29
type input "Nov 14, 2025"
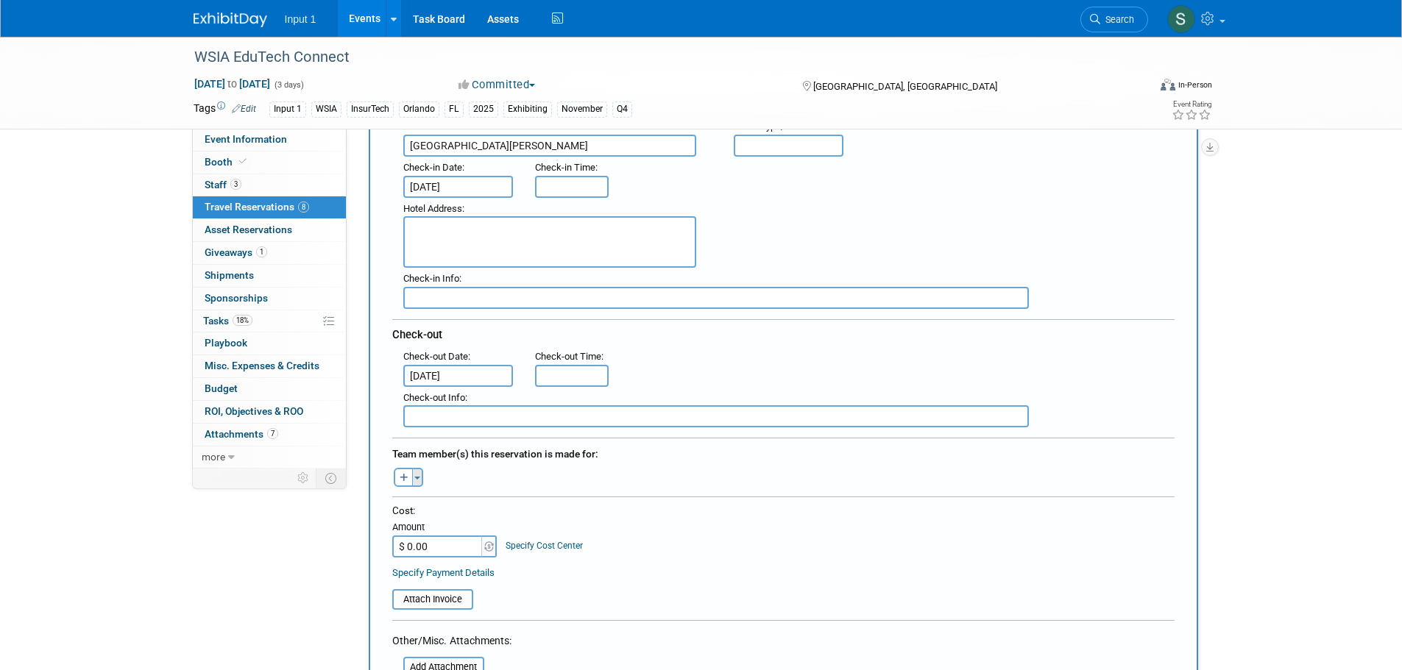
click at [418, 478] on span "button" at bounding box center [417, 478] width 6 height 3
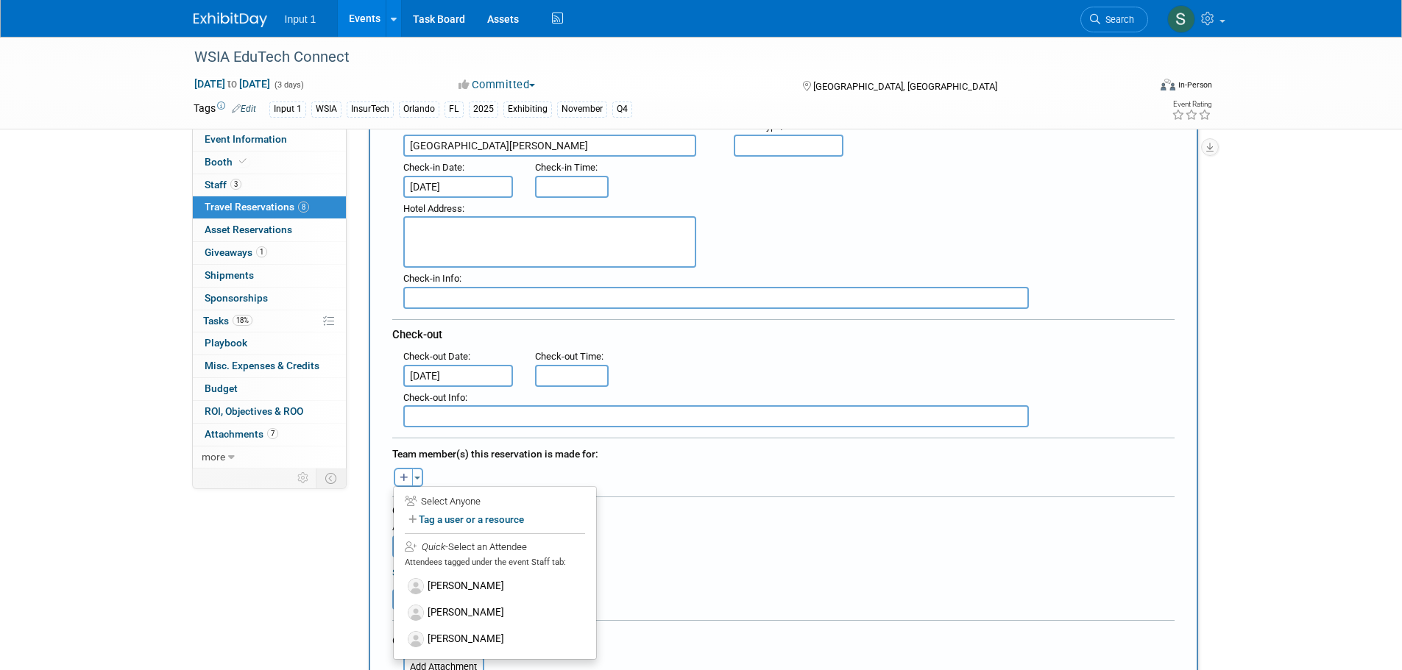
click at [458, 637] on label "Paul Greenhalgh" at bounding box center [495, 639] width 182 height 26
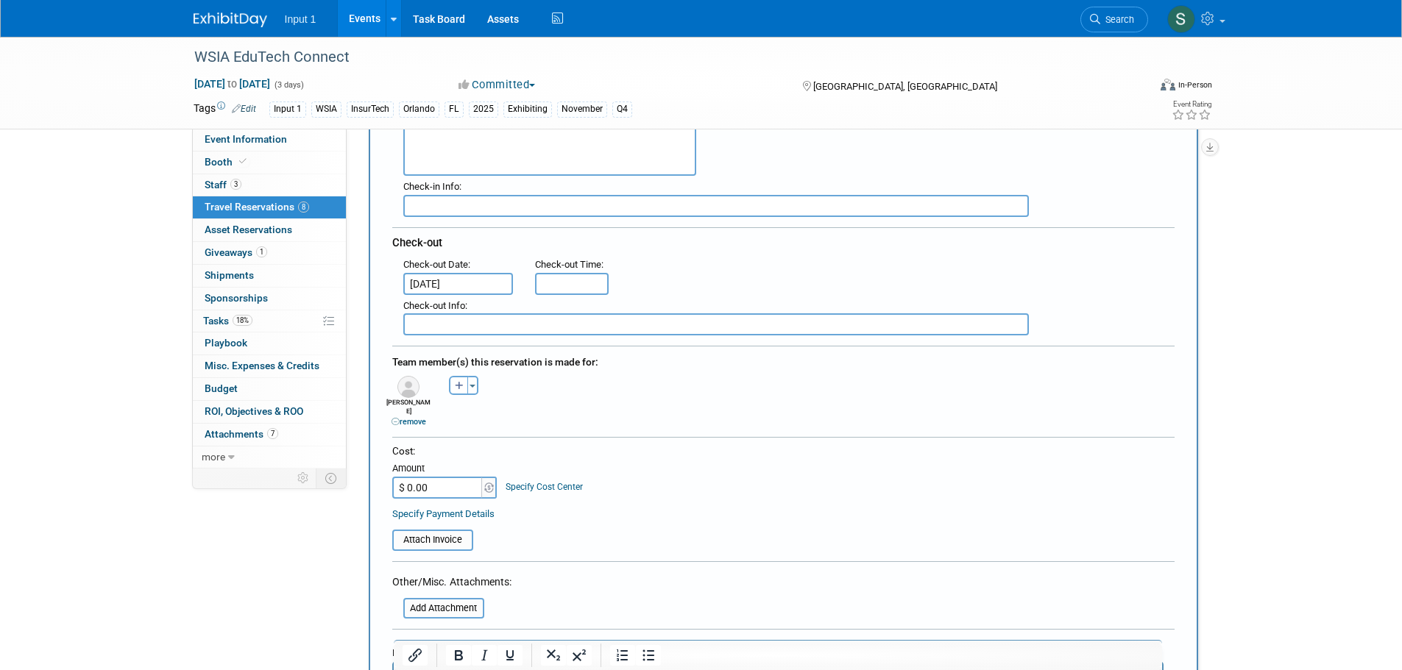
scroll to position [515, 0]
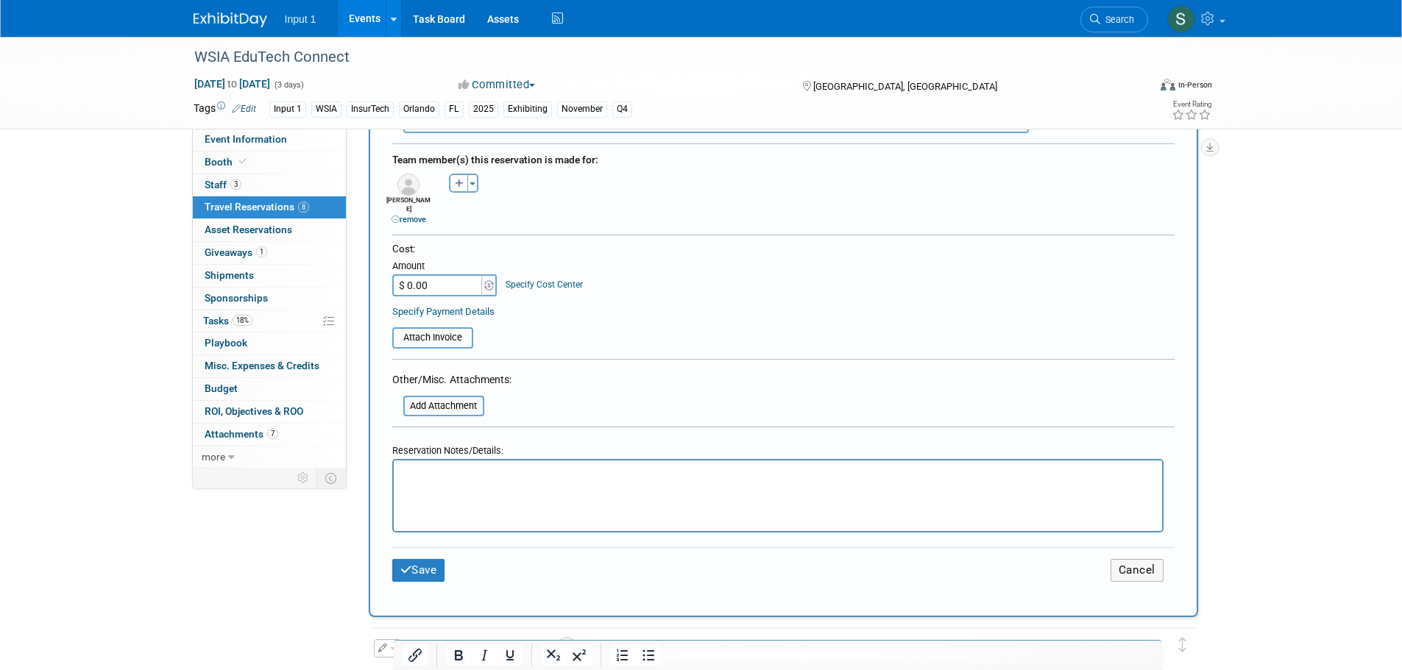
click at [422, 482] on html at bounding box center [777, 471] width 768 height 21
click at [615, 476] on p "Paul booked and paid 20250904 and shared info with Susan." at bounding box center [777, 473] width 751 height 15
click at [436, 561] on button "Save" at bounding box center [418, 570] width 53 height 23
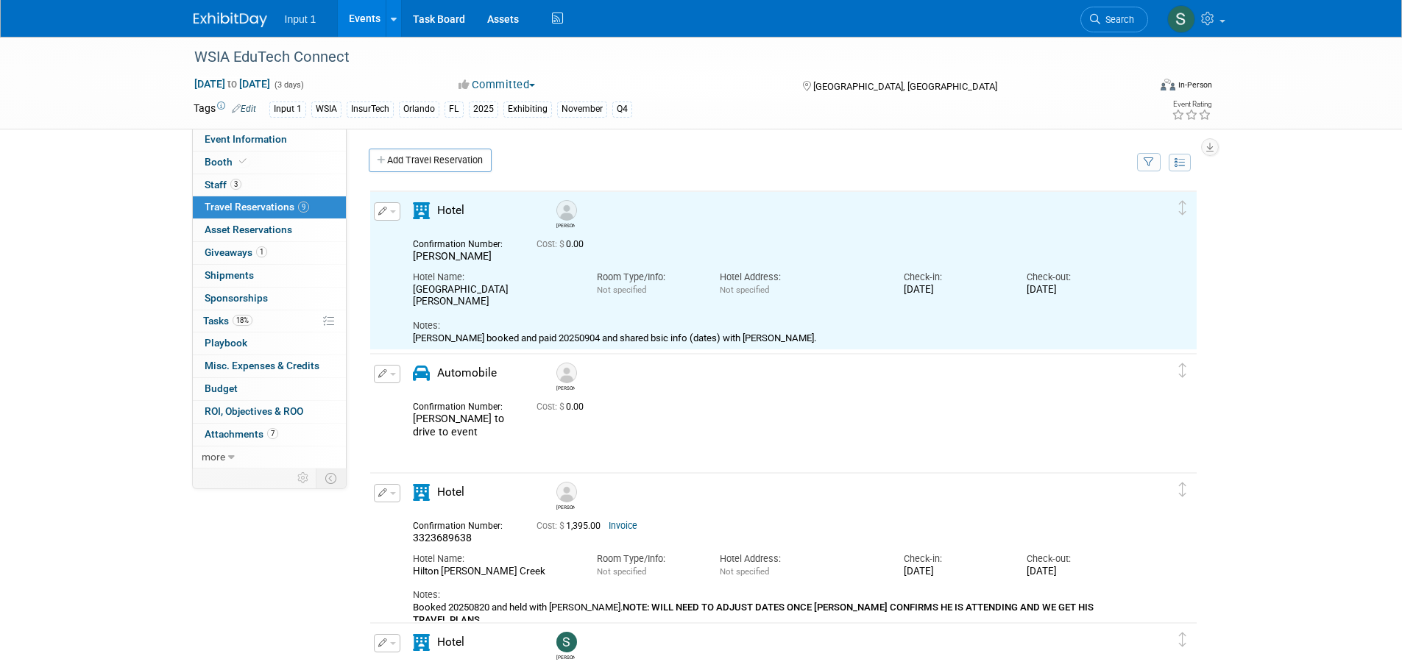
scroll to position [0, 0]
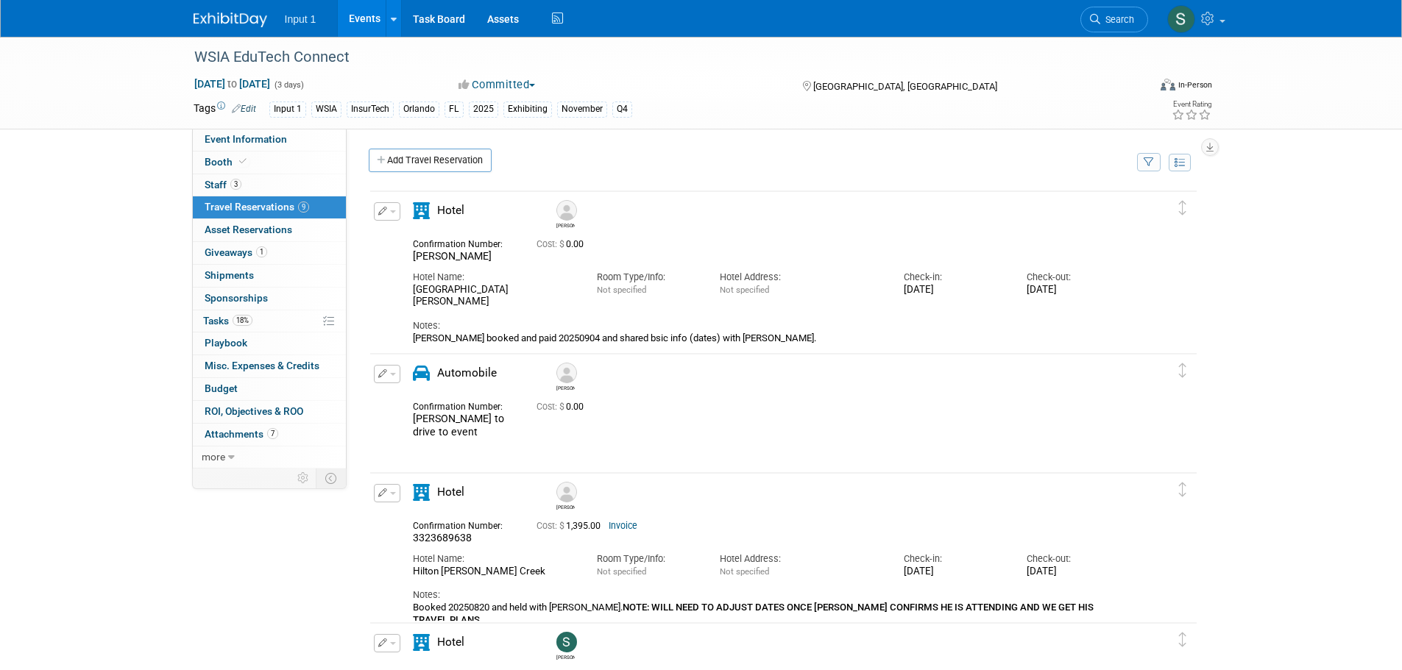
click at [1003, 461] on div "Edit Reservation Paul 0.00" at bounding box center [772, 414] width 804 height 99
click at [1222, 25] on link at bounding box center [1195, 18] width 72 height 37
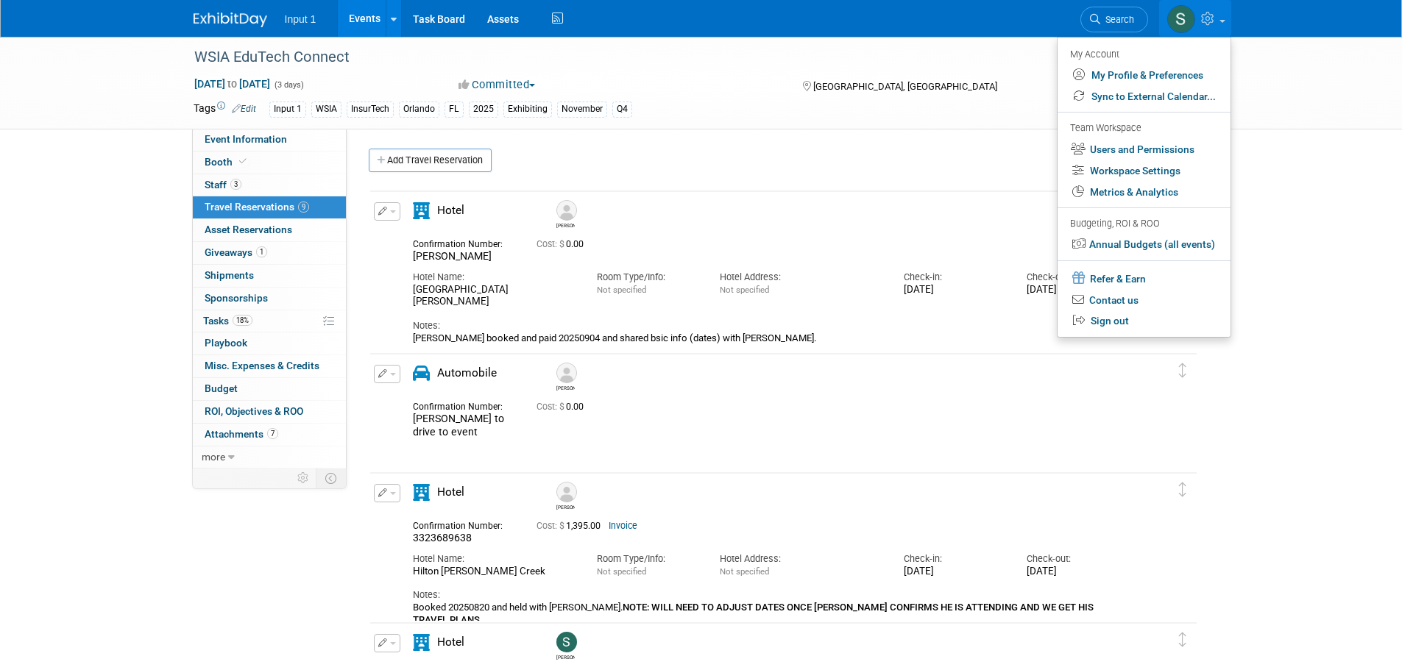
click at [1206, 22] on icon at bounding box center [1209, 18] width 17 height 13
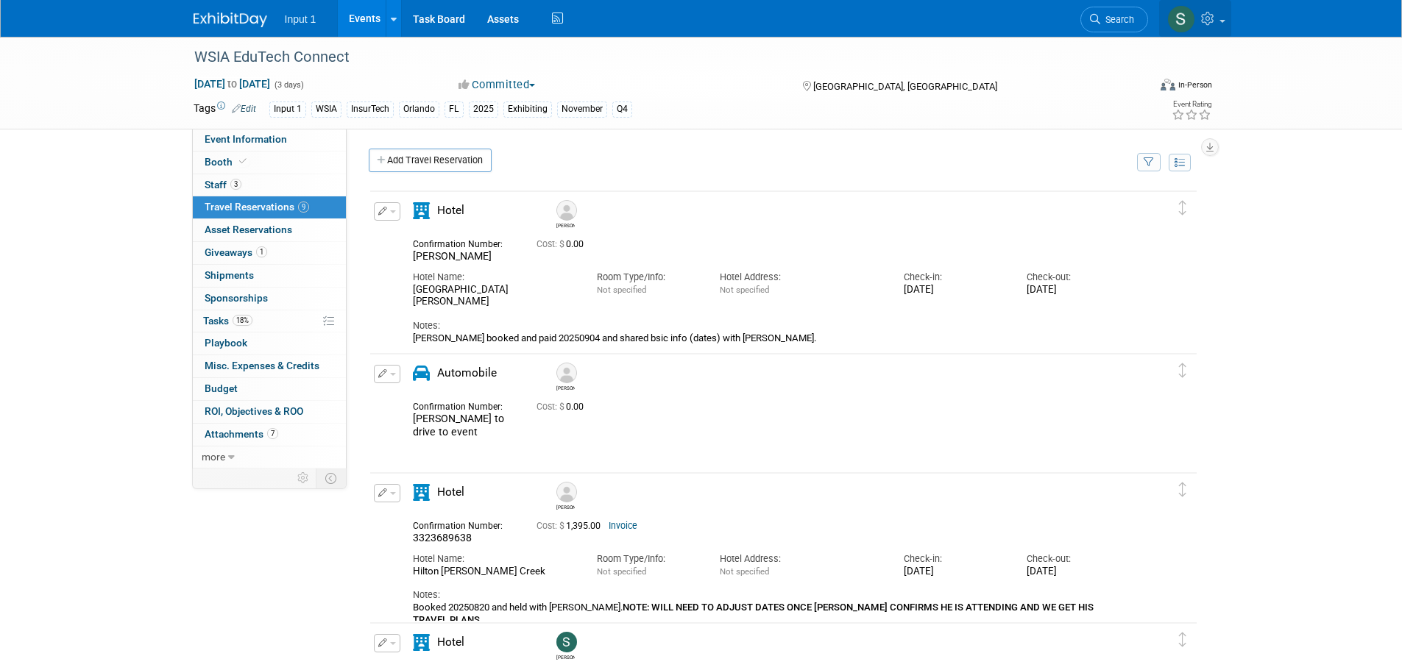
click at [1222, 25] on link at bounding box center [1195, 18] width 72 height 37
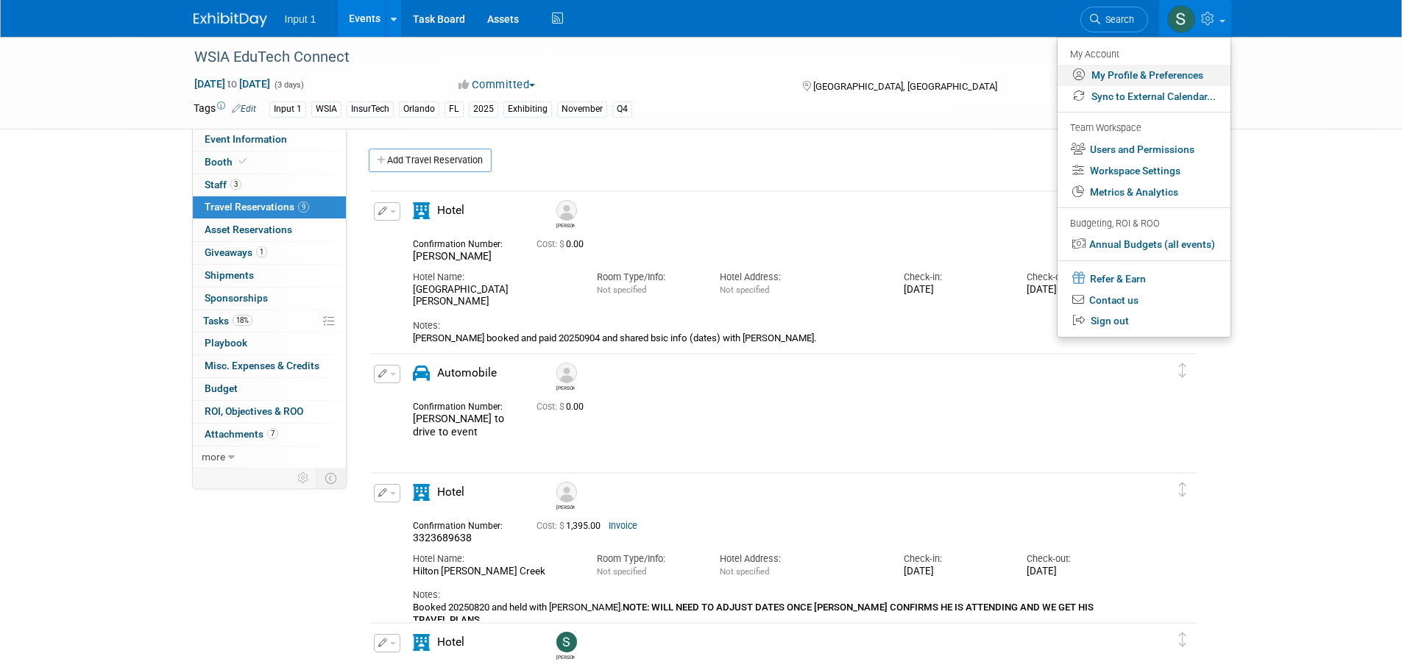
click at [1149, 75] on link "My Profile & Preferences" at bounding box center [1143, 75] width 173 height 21
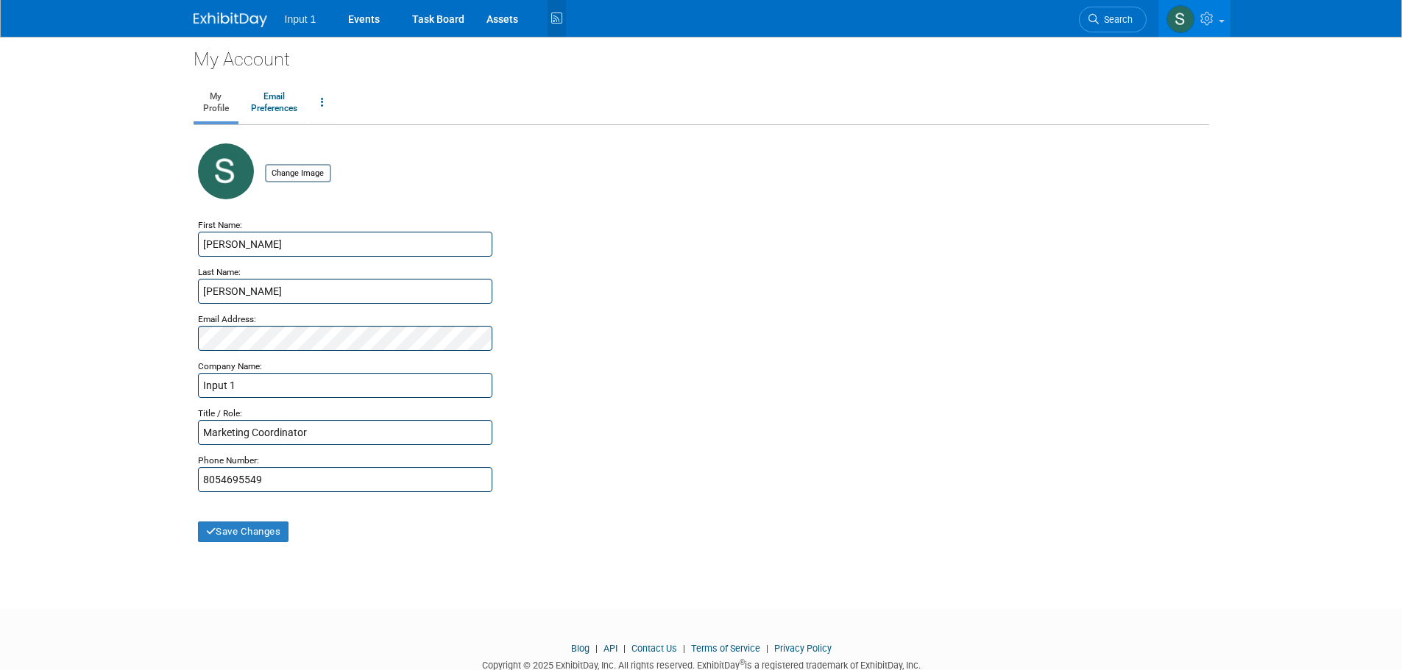
click at [555, 21] on icon at bounding box center [556, 18] width 18 height 23
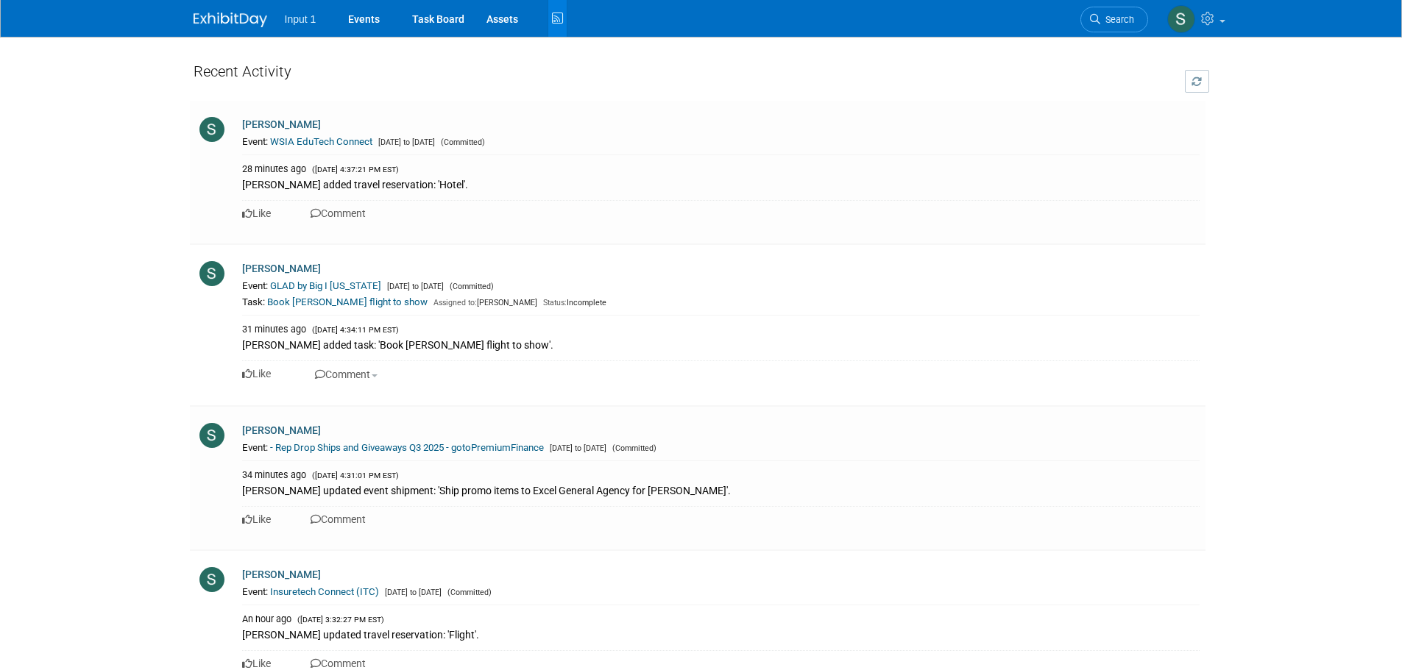
click at [305, 19] on span "Input 1" at bounding box center [301, 19] width 32 height 12
click at [221, 18] on img at bounding box center [231, 20] width 74 height 15
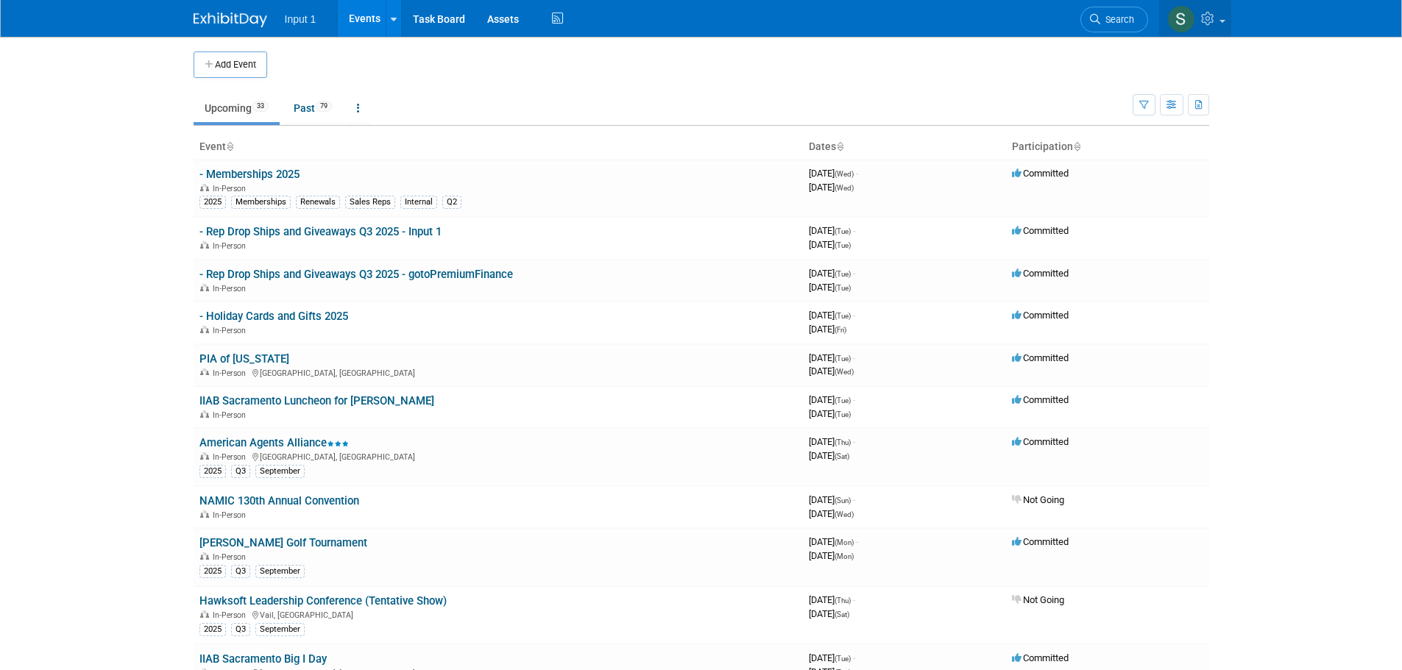
click at [1188, 24] on img at bounding box center [1181, 19] width 28 height 28
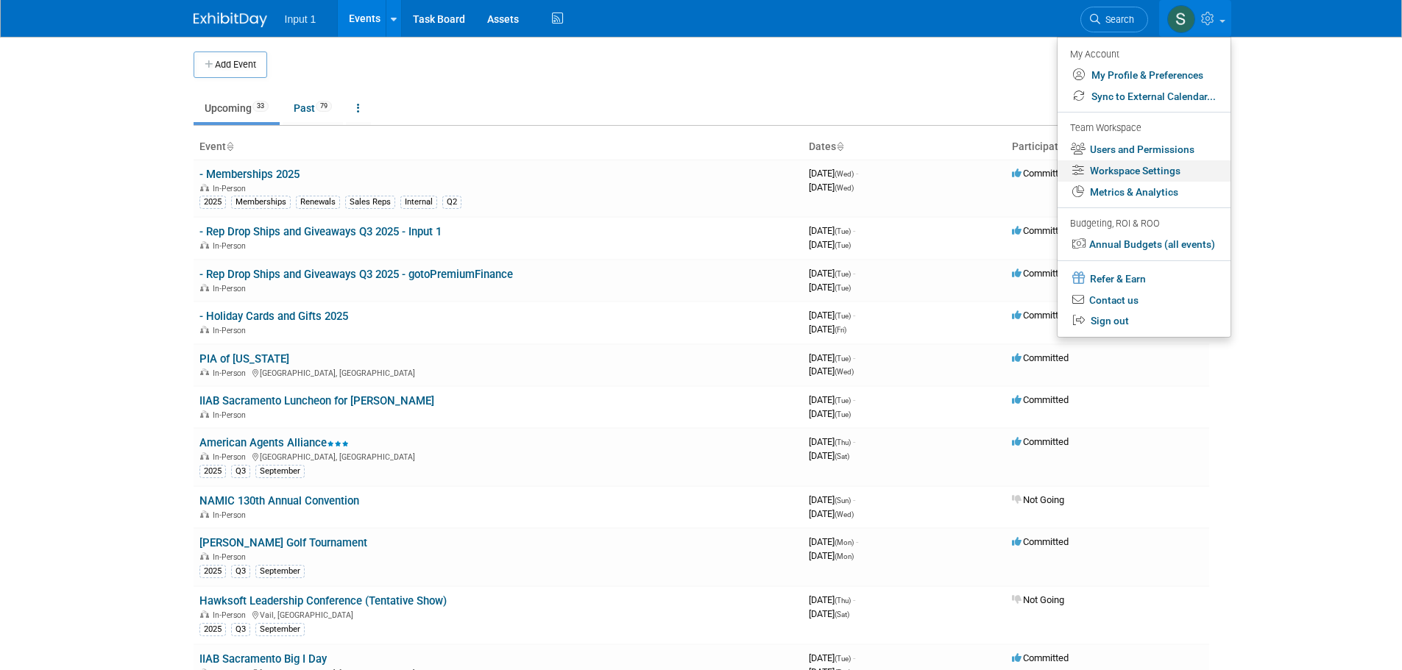
click at [1129, 174] on link "Workspace Settings" at bounding box center [1143, 170] width 173 height 21
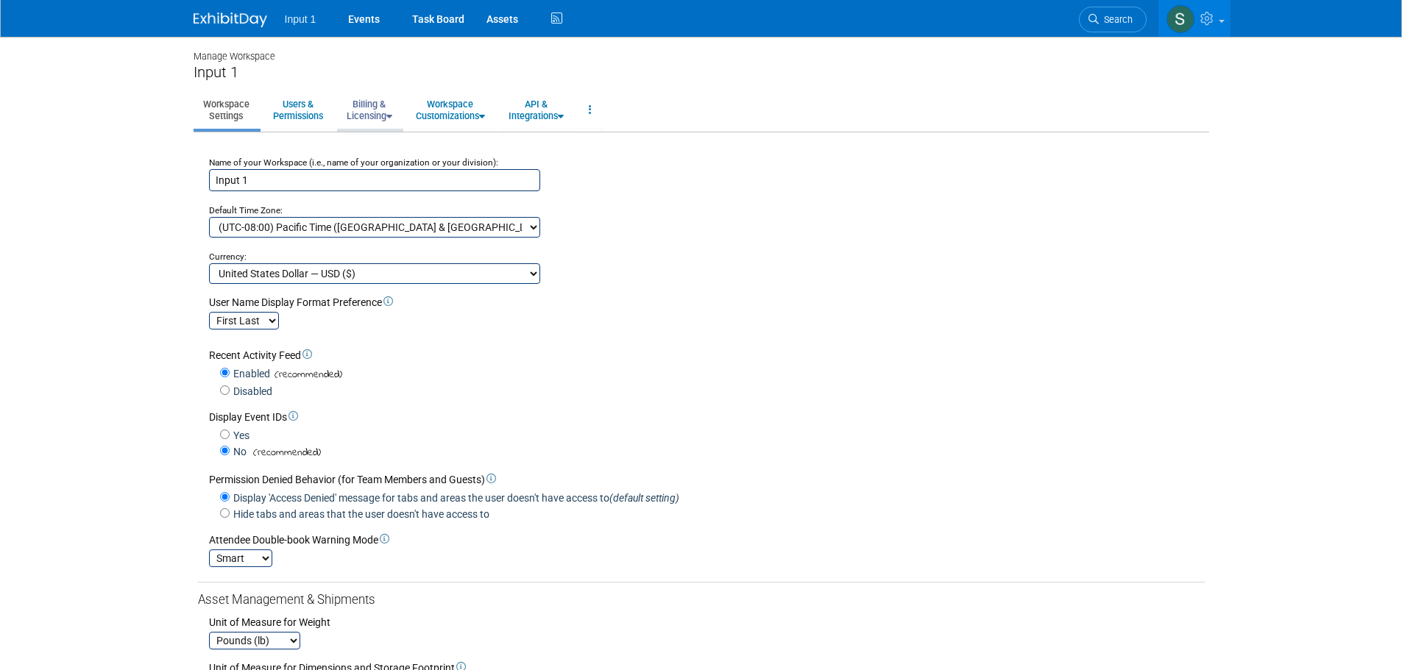
click at [379, 116] on link "Billing & Licensing" at bounding box center [369, 110] width 65 height 36
click at [393, 185] on link "Payment Receipts" at bounding box center [403, 187] width 133 height 22
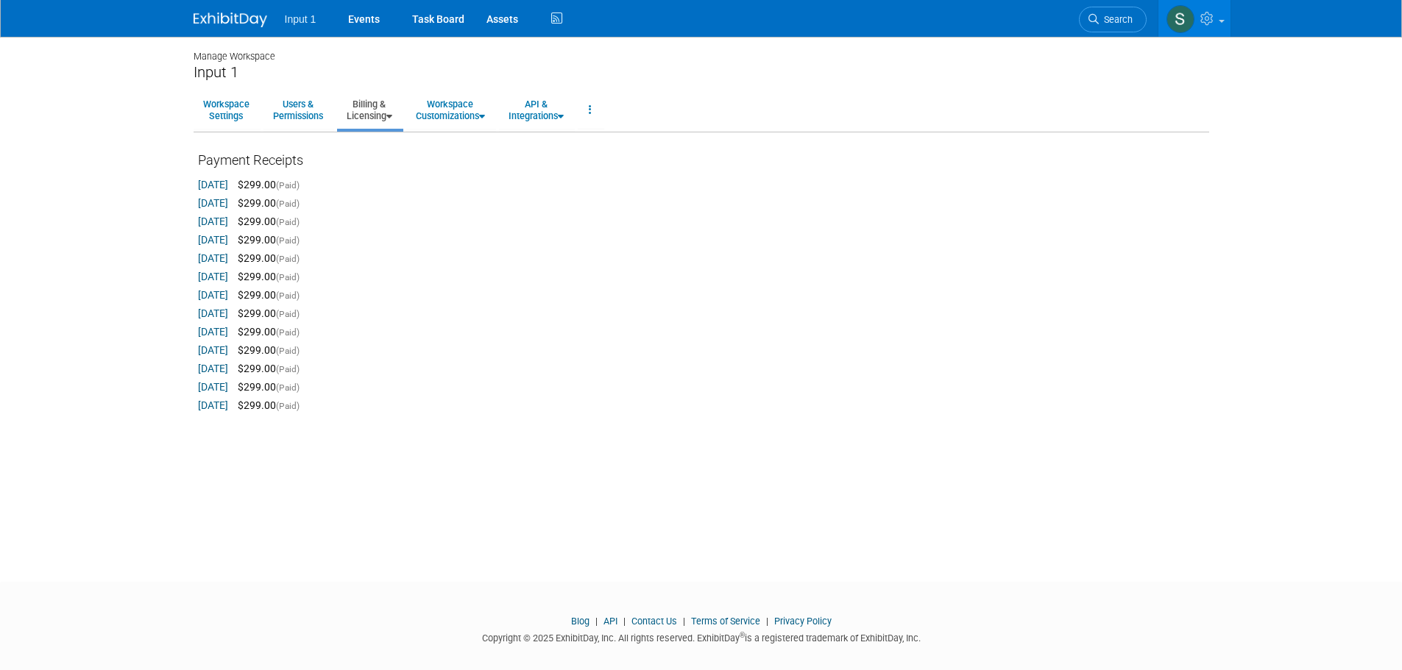
click at [228, 188] on link "[DATE]" at bounding box center [213, 185] width 30 height 12
